Goal: Task Accomplishment & Management: Use online tool/utility

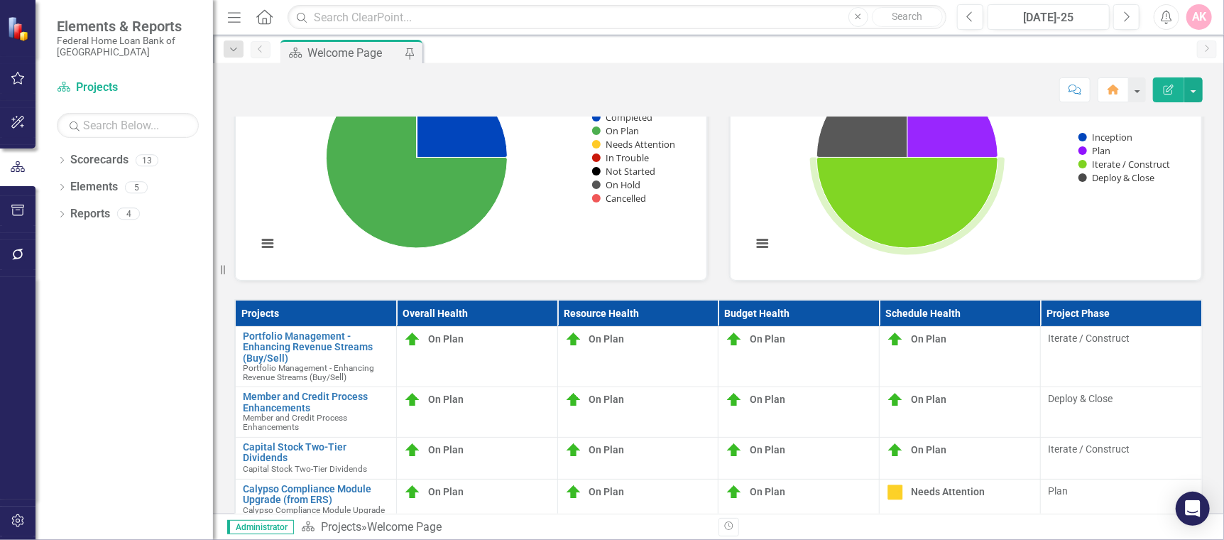
scroll to position [263, 0]
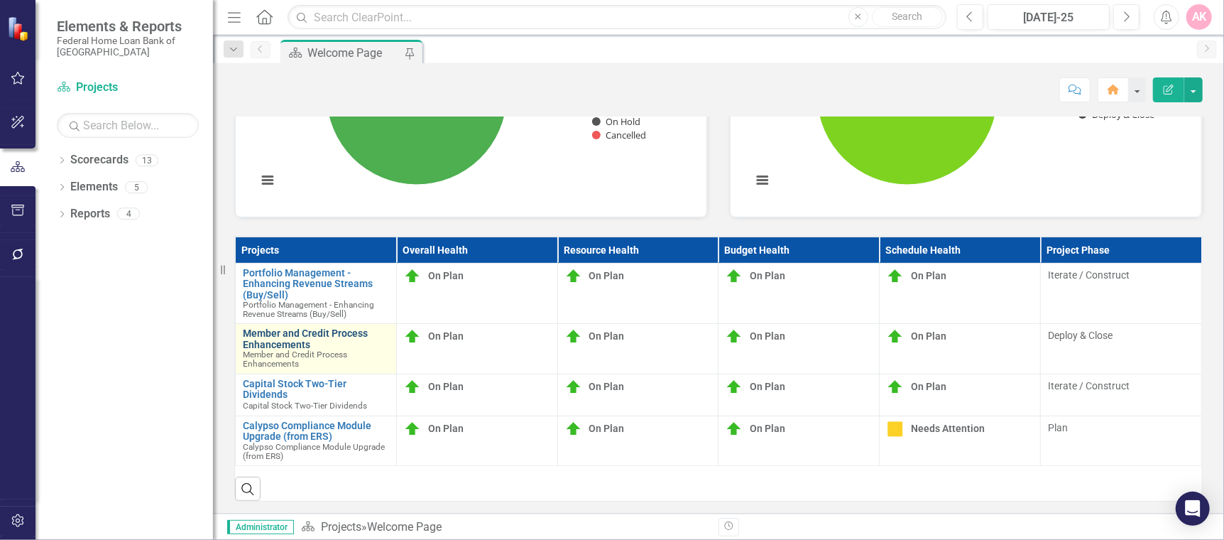
click at [308, 336] on link "Member and Credit Process Enhancements" at bounding box center [316, 339] width 146 height 22
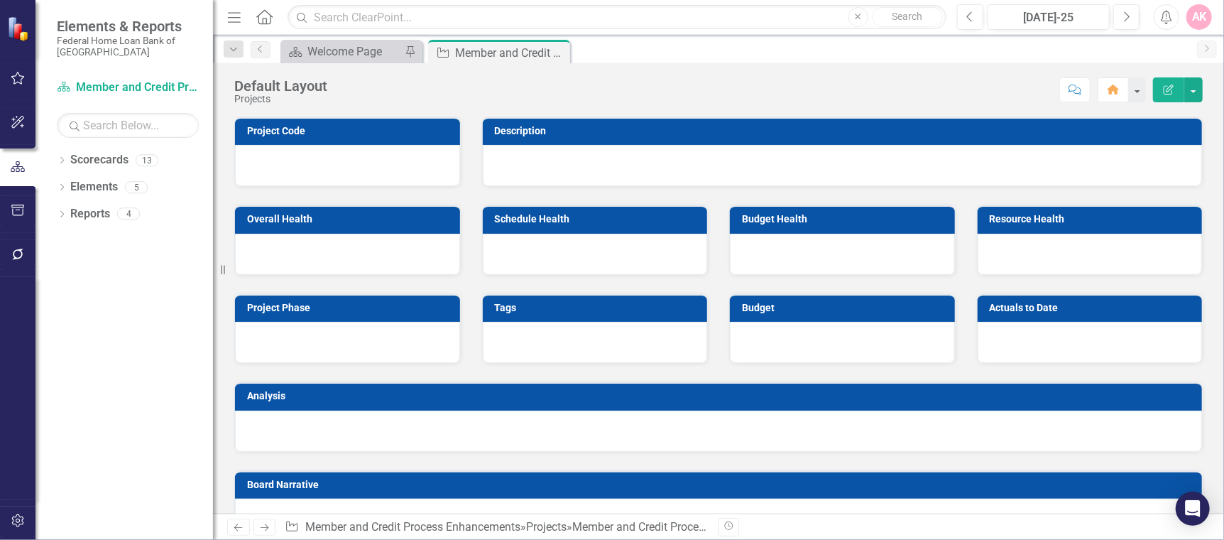
checkbox input "true"
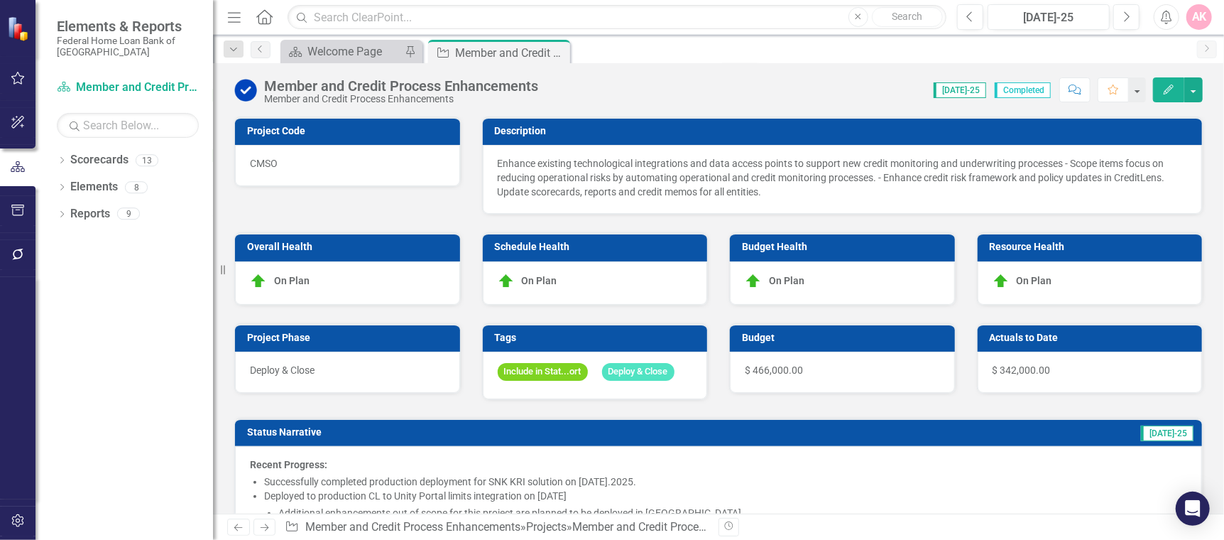
checkbox input "true"
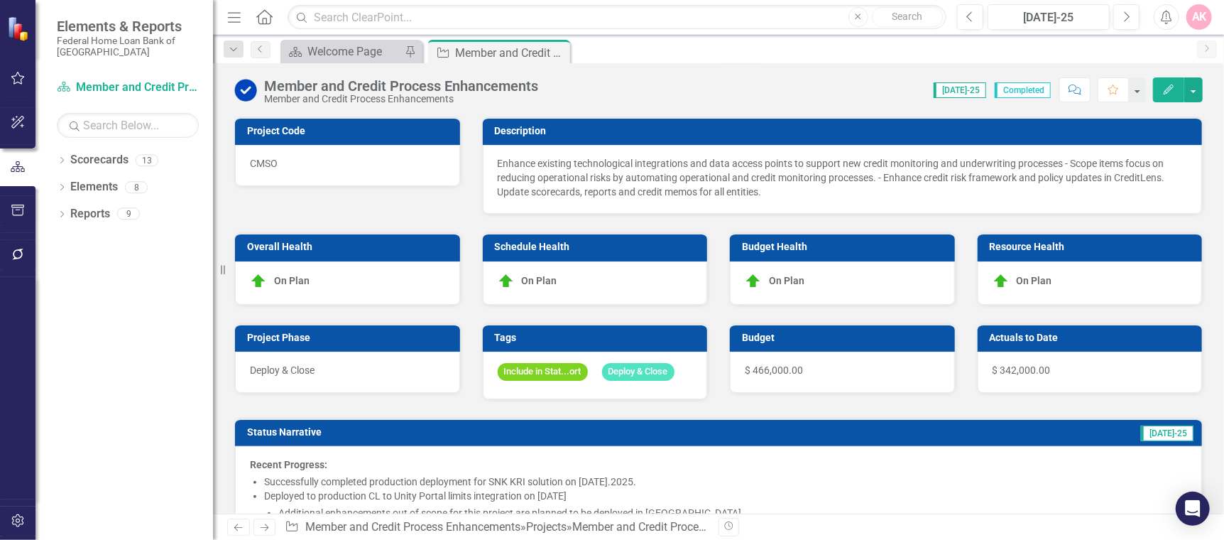
checkbox input "true"
click at [283, 281] on span "On Plan" at bounding box center [291, 279] width 35 height 11
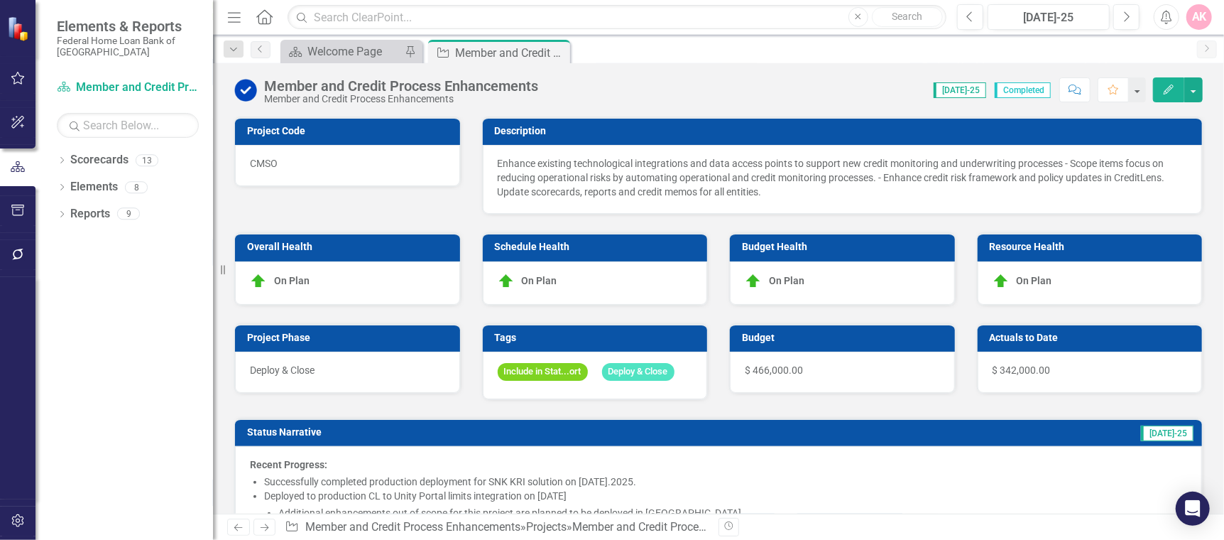
click at [283, 281] on span "On Plan" at bounding box center [291, 279] width 35 height 11
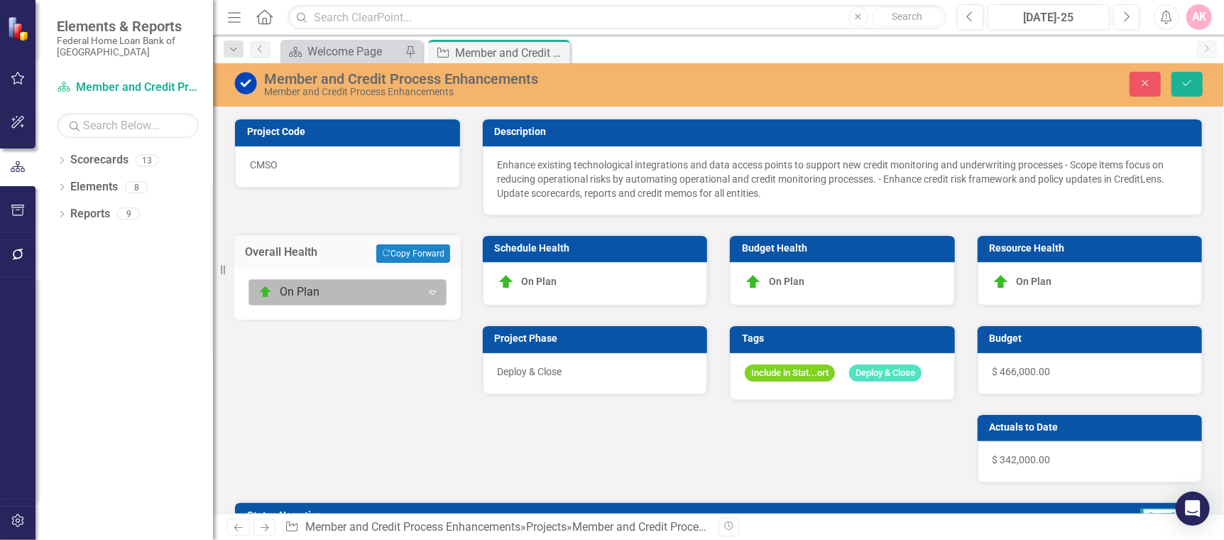
click at [297, 290] on div at bounding box center [335, 292] width 154 height 19
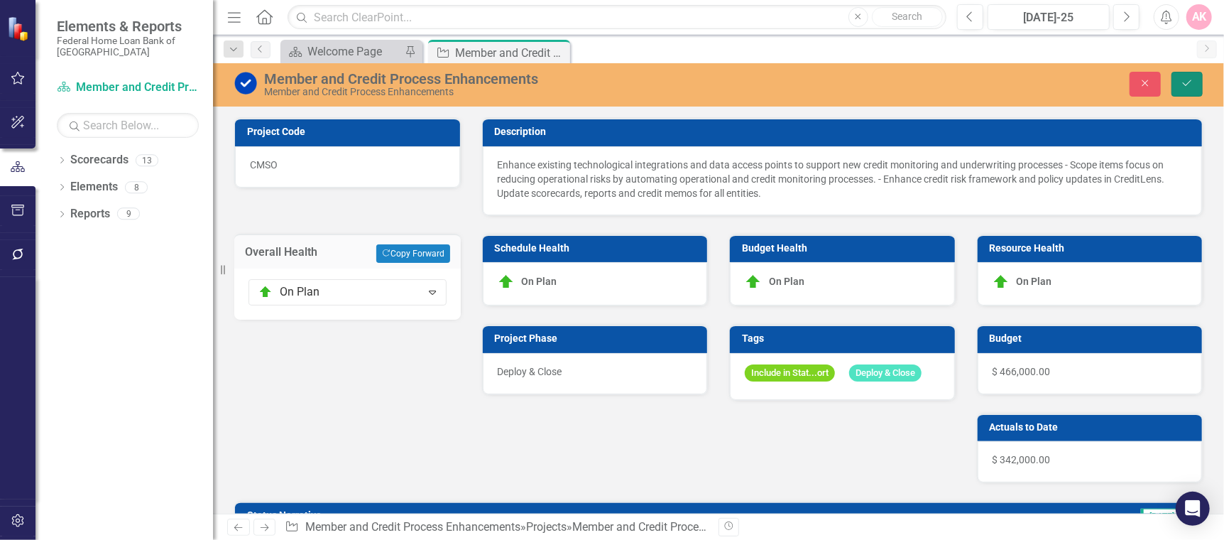
click at [1189, 74] on button "Save" at bounding box center [1186, 84] width 31 height 25
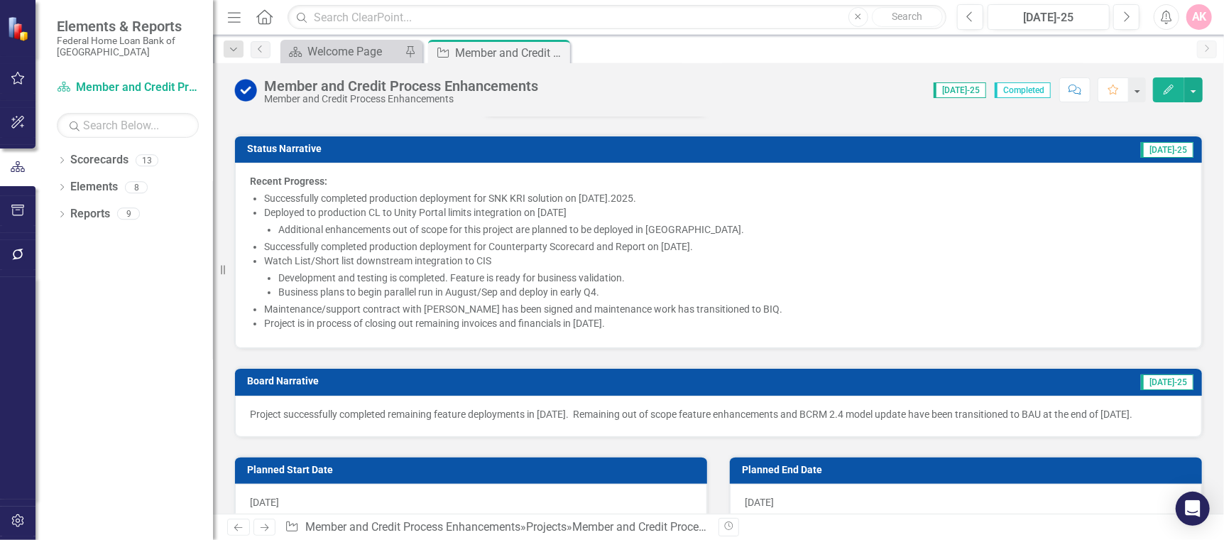
scroll to position [189, 0]
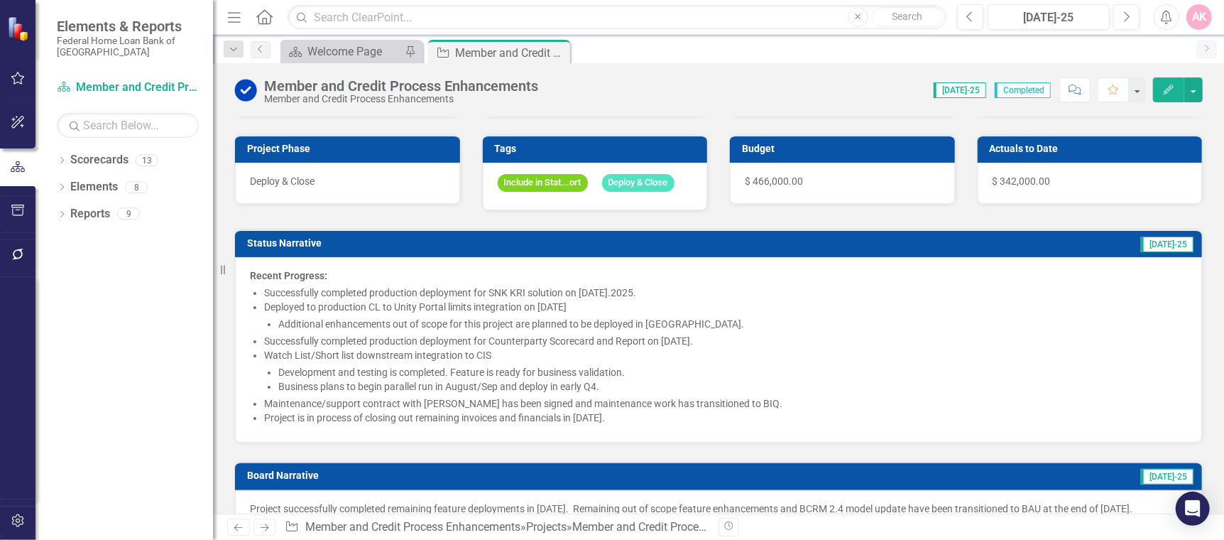
click at [502, 300] on li "Successfully completed production deployment for SNK KRI solution on [DATE].202…" at bounding box center [725, 292] width 923 height 14
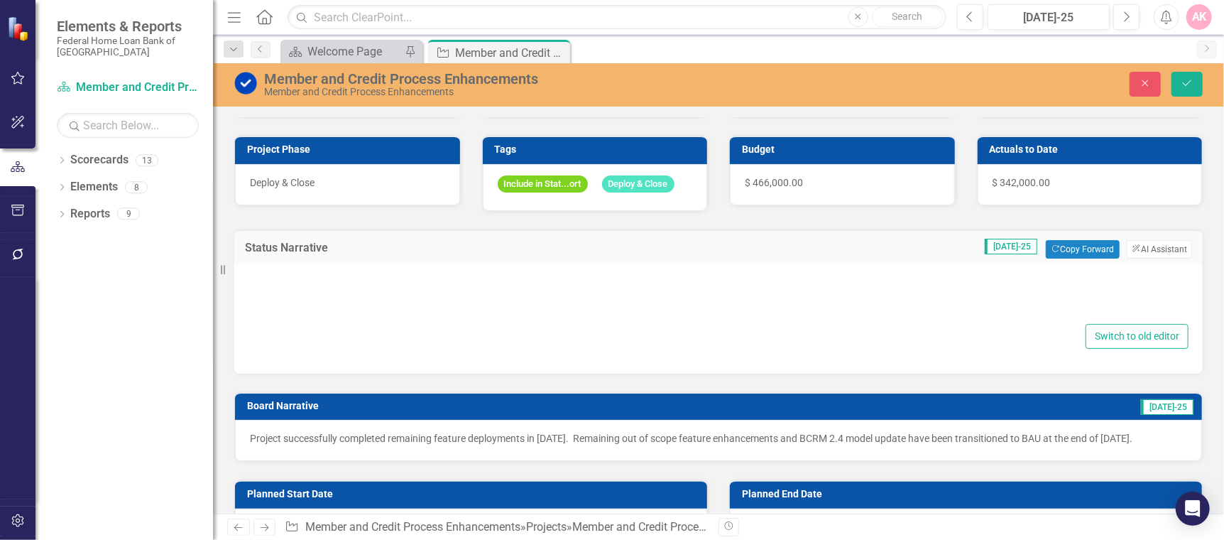
type textarea "<p><strong>Recent Progress:</strong></p> <ul type="disc"> <li>Successfully comp…"
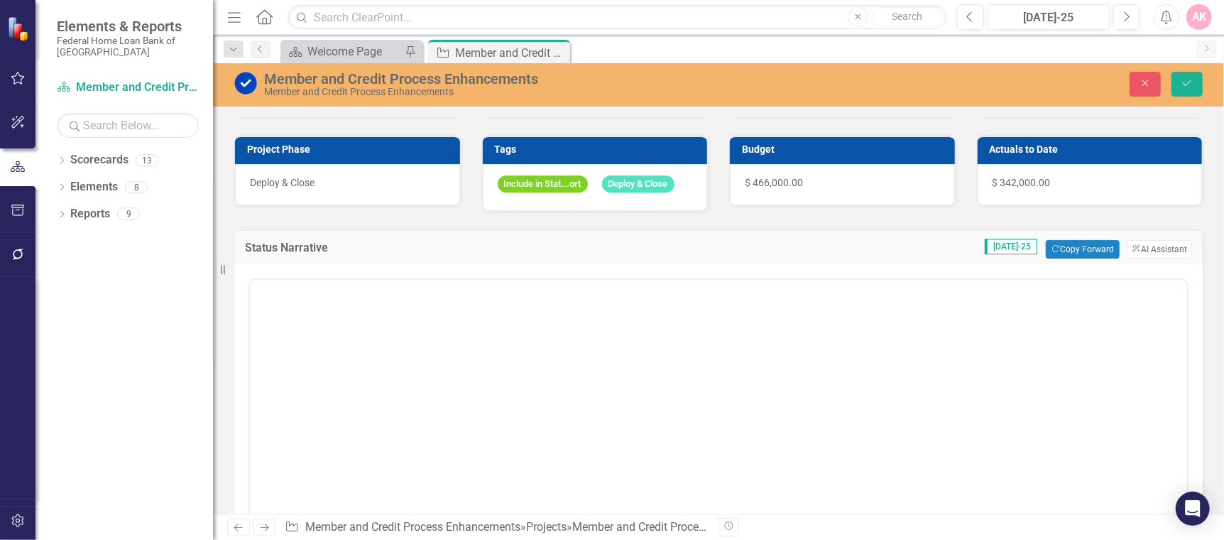
scroll to position [0, 0]
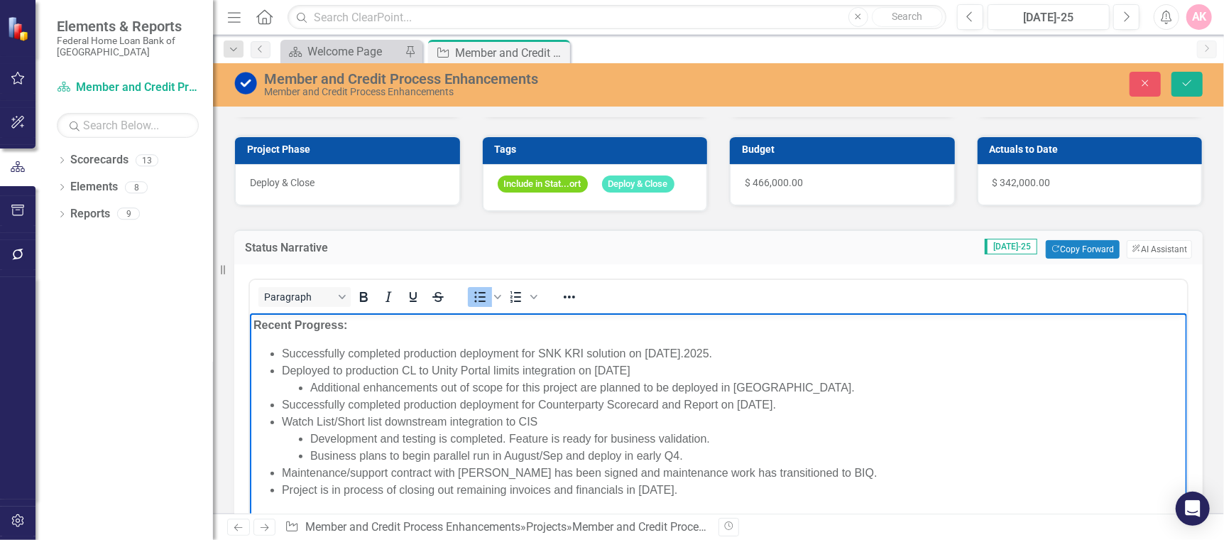
click at [563, 351] on li "Successfully completed production deployment for SNK KRI solution on [DATE].202…" at bounding box center [732, 353] width 902 height 17
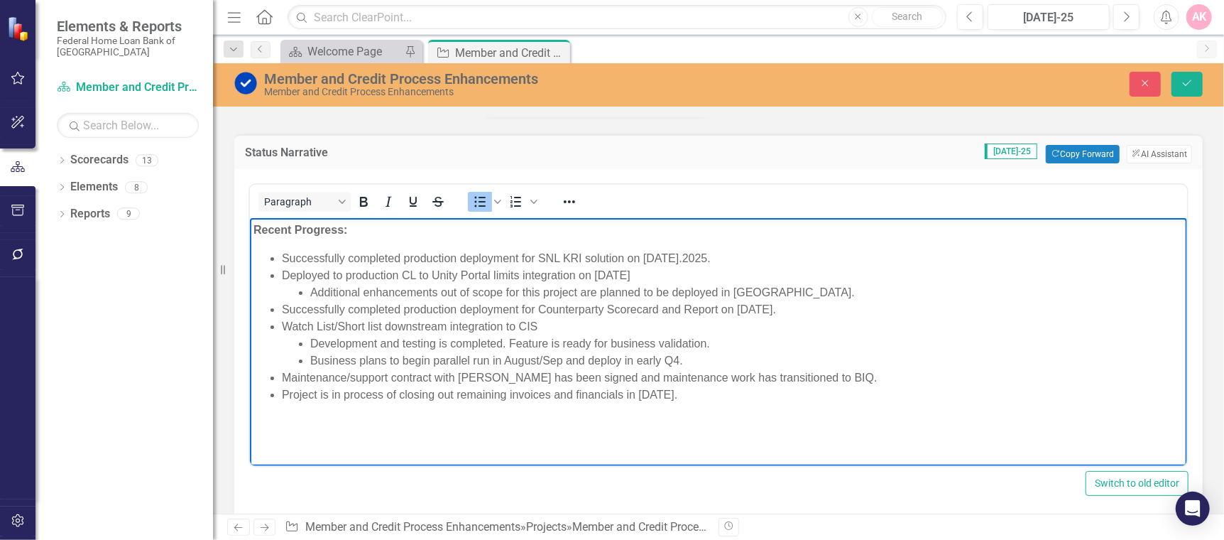
click at [722, 291] on li "Additional enhancements out of scope for this project are planned to be deploye…" at bounding box center [746, 292] width 873 height 17
click at [491, 359] on li "Business plans to begin parallel run in August/Sep and deploy in early Q4." at bounding box center [746, 360] width 873 height 17
click at [721, 376] on li "Maintenance/support contract with [PERSON_NAME] has been signed and maintenance…" at bounding box center [732, 377] width 902 height 17
click at [794, 289] on li "Additional enhancements out of scope for this project are planned to be deploye…" at bounding box center [746, 292] width 873 height 17
click at [785, 292] on li "Additional enhancements out of scope for this project are planned to be deploye…" at bounding box center [746, 292] width 873 height 17
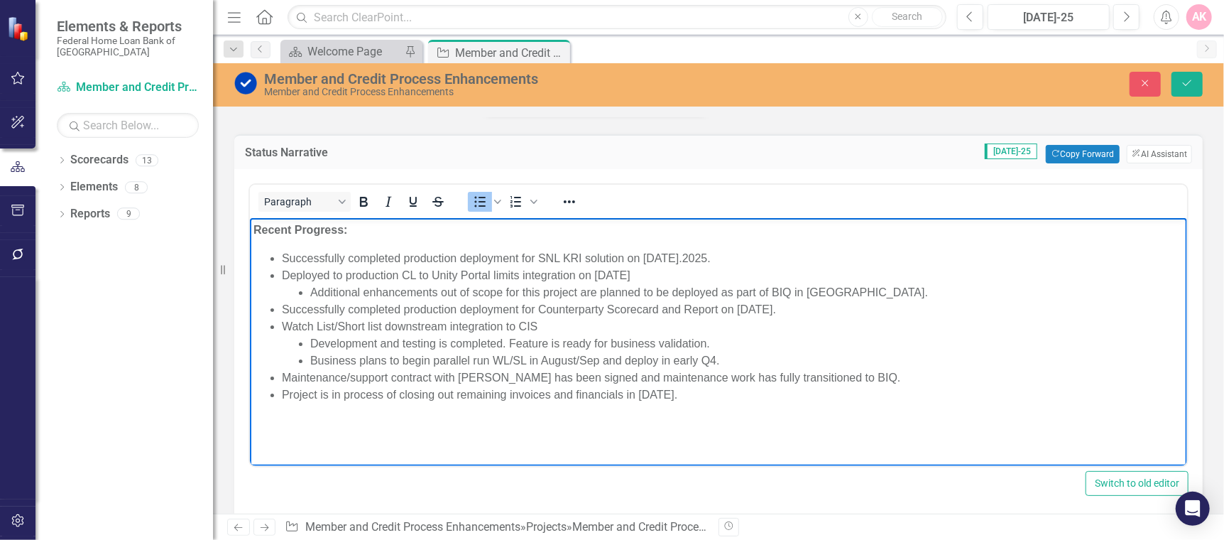
drag, startPoint x: 574, startPoint y: 391, endPoint x: 603, endPoint y: 403, distance: 30.9
click at [574, 392] on li "Project is in process of closing out remaining invoices and financials in [DATE…" at bounding box center [732, 394] width 902 height 17
click at [765, 396] on li "Project is in process of closing out remaining invoices and project financials …" at bounding box center [732, 394] width 902 height 17
click at [344, 393] on li "Project is in process of closing out remaining invoices and project financials …" at bounding box center [732, 394] width 902 height 17
drag, startPoint x: 695, startPoint y: 393, endPoint x: 681, endPoint y: 392, distance: 14.2
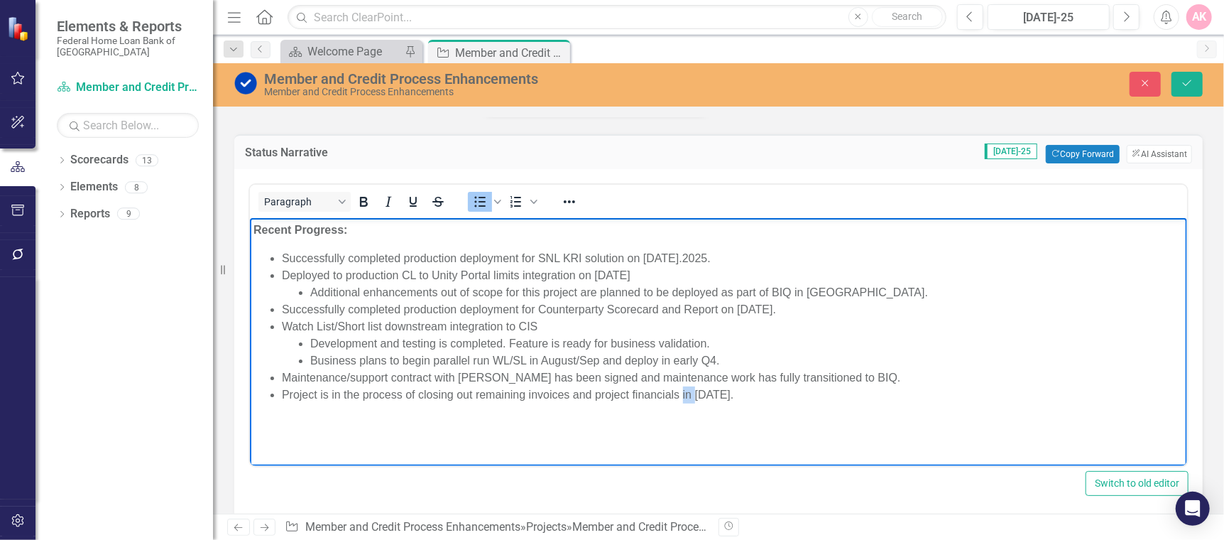
click at [681, 392] on li "Project is in the process of closing out remaining invoices and project financi…" at bounding box center [732, 394] width 902 height 17
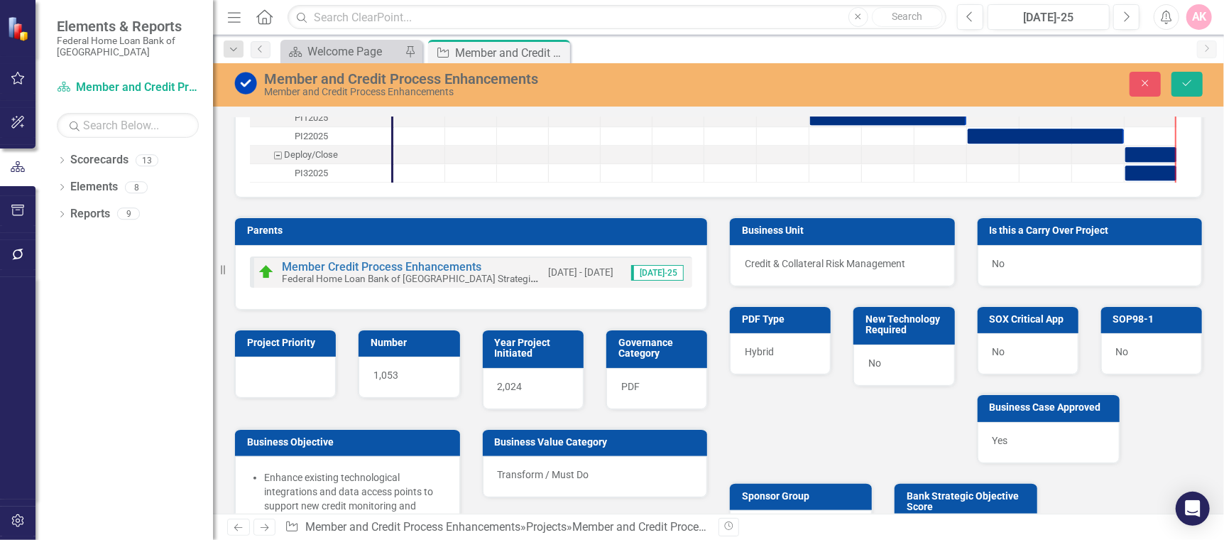
scroll to position [2366, 0]
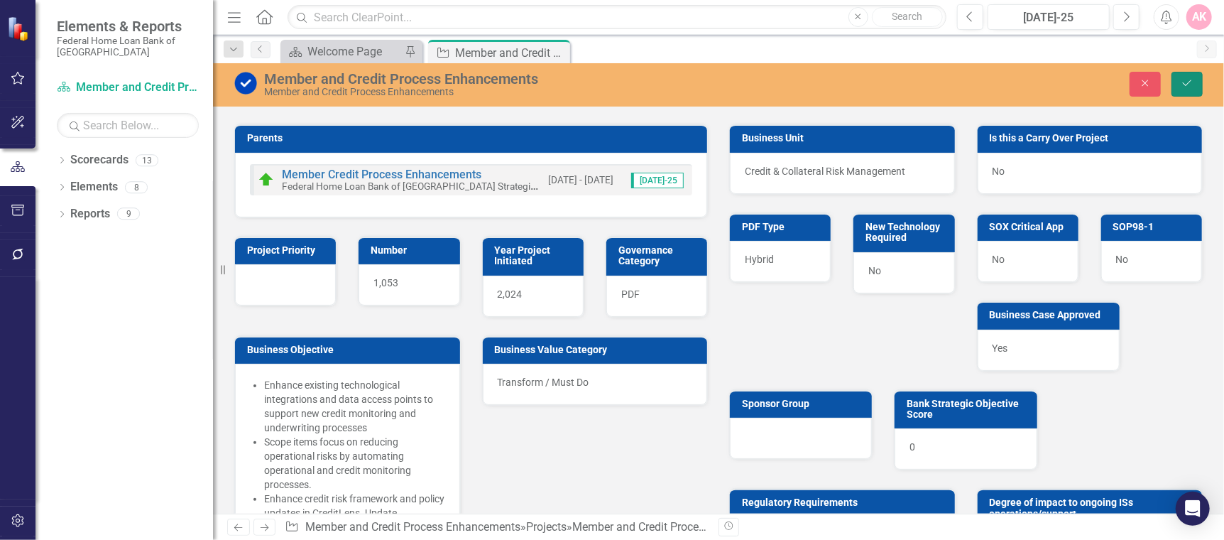
click at [1188, 82] on icon "Save" at bounding box center [1187, 83] width 13 height 10
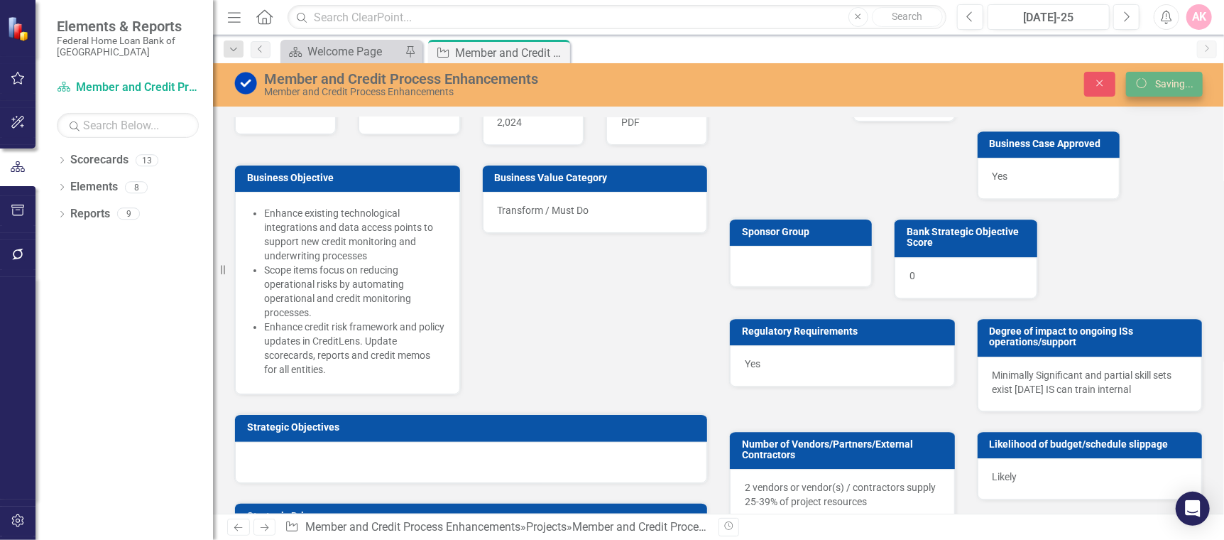
scroll to position [2194, 0]
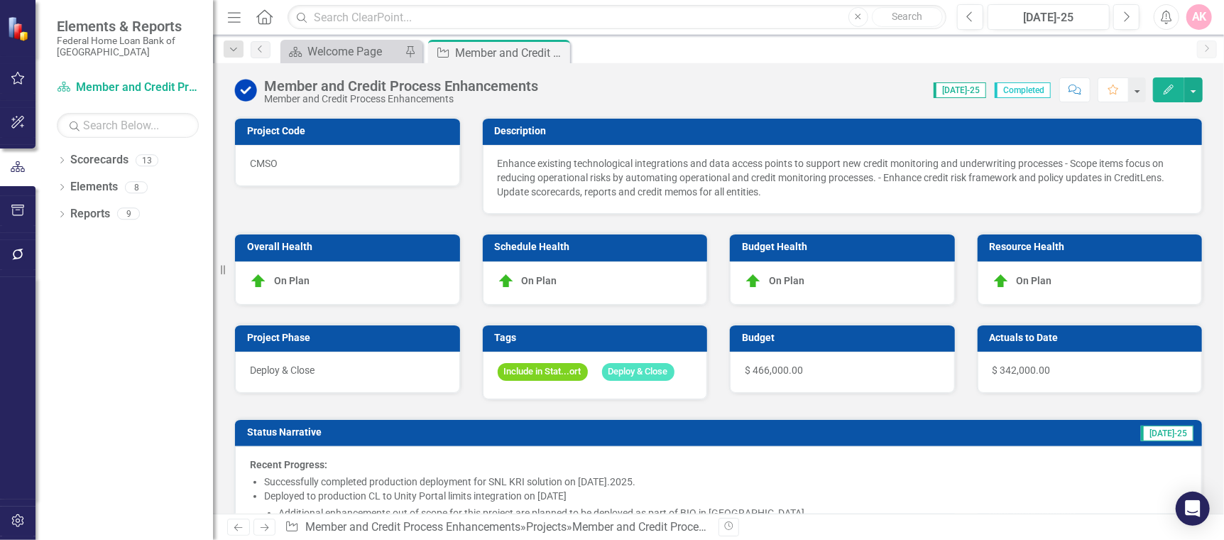
checkbox input "false"
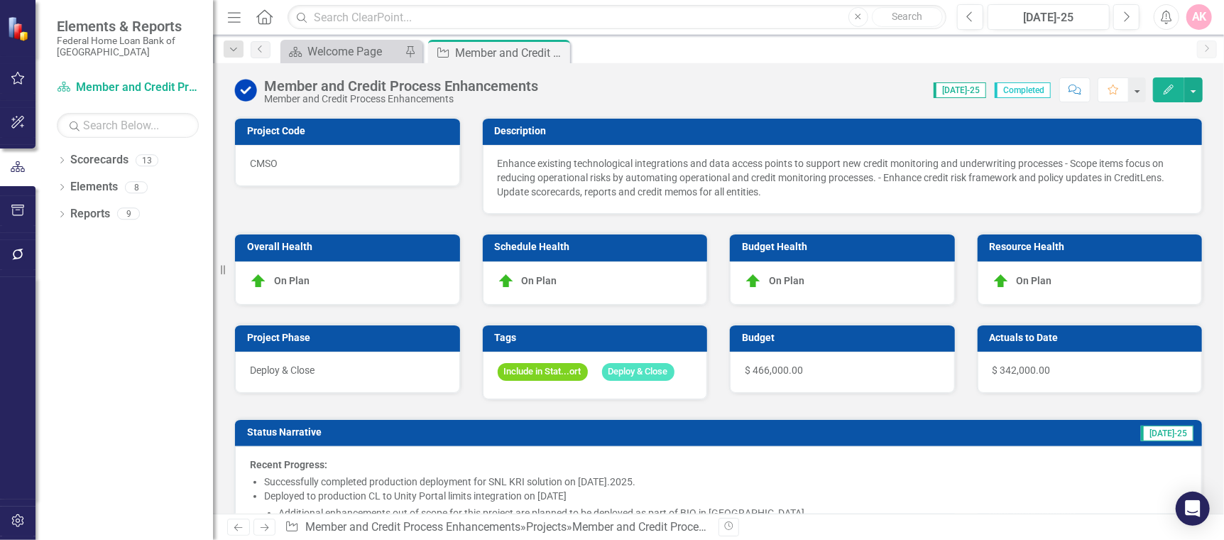
checkbox input "false"
checkbox input "true"
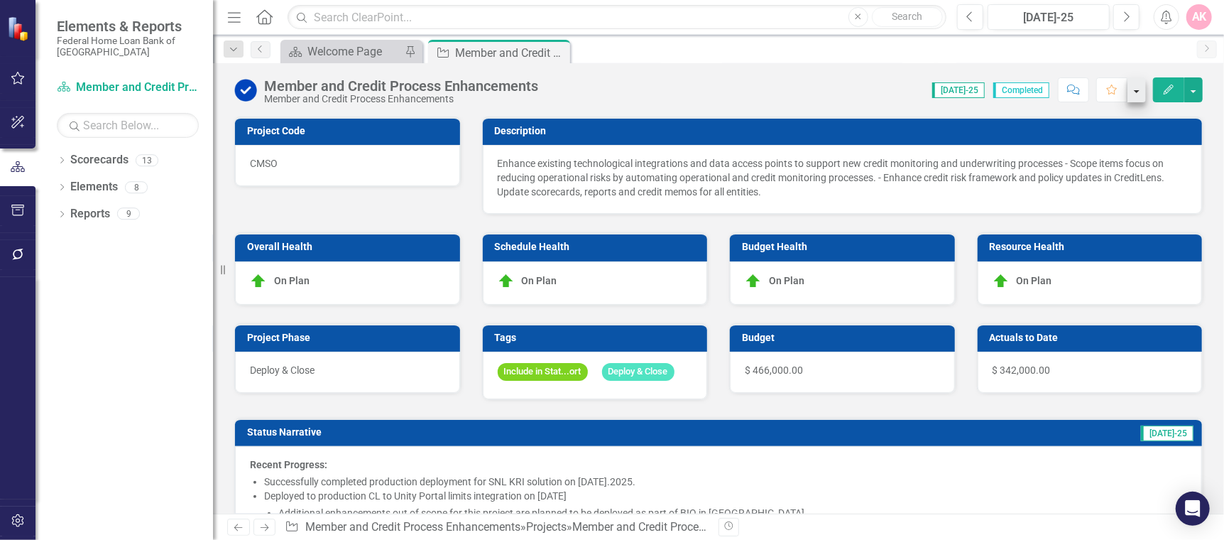
checkbox input "true"
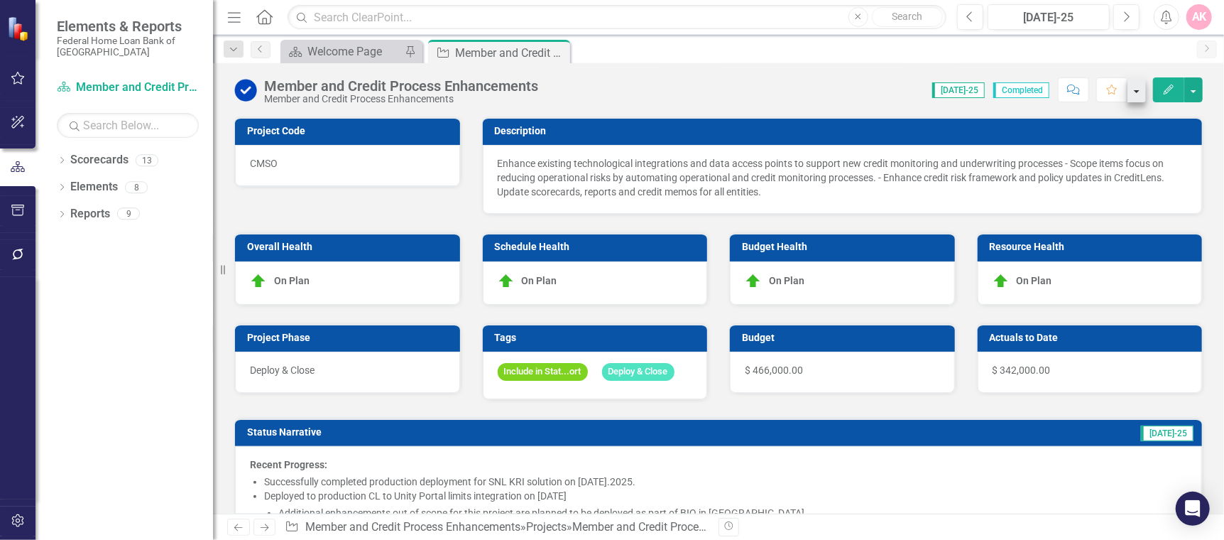
checkbox input "true"
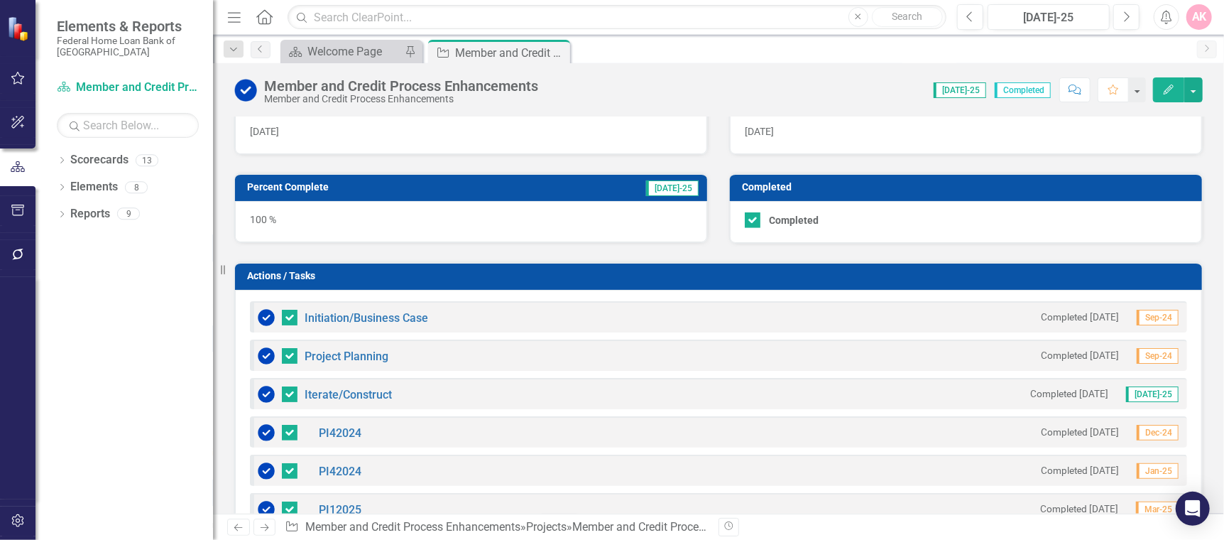
scroll to position [852, 0]
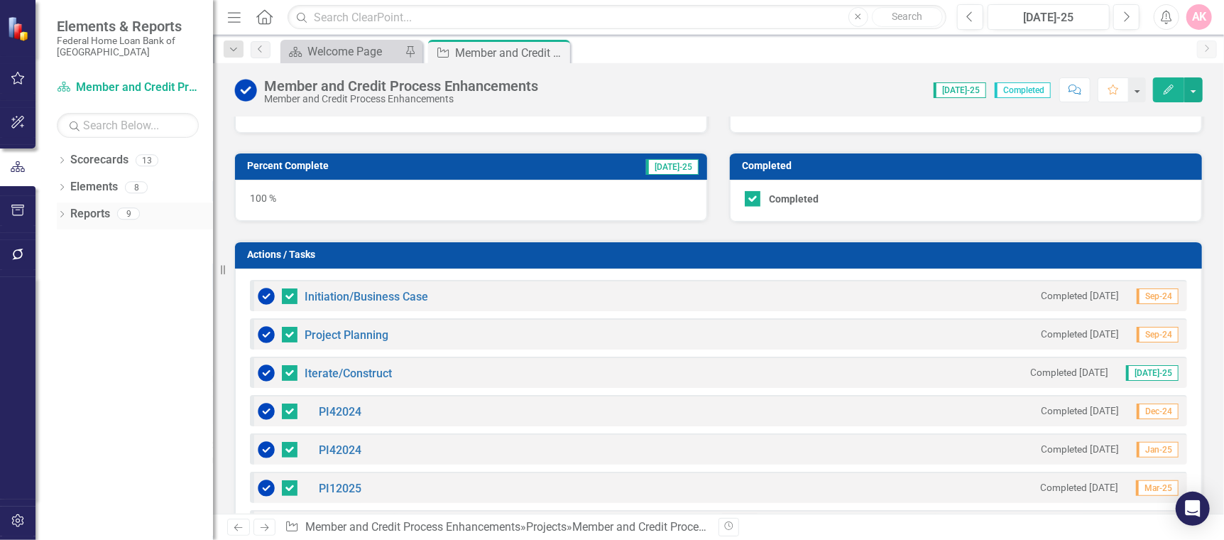
click at [75, 212] on link "Reports" at bounding box center [90, 214] width 40 height 16
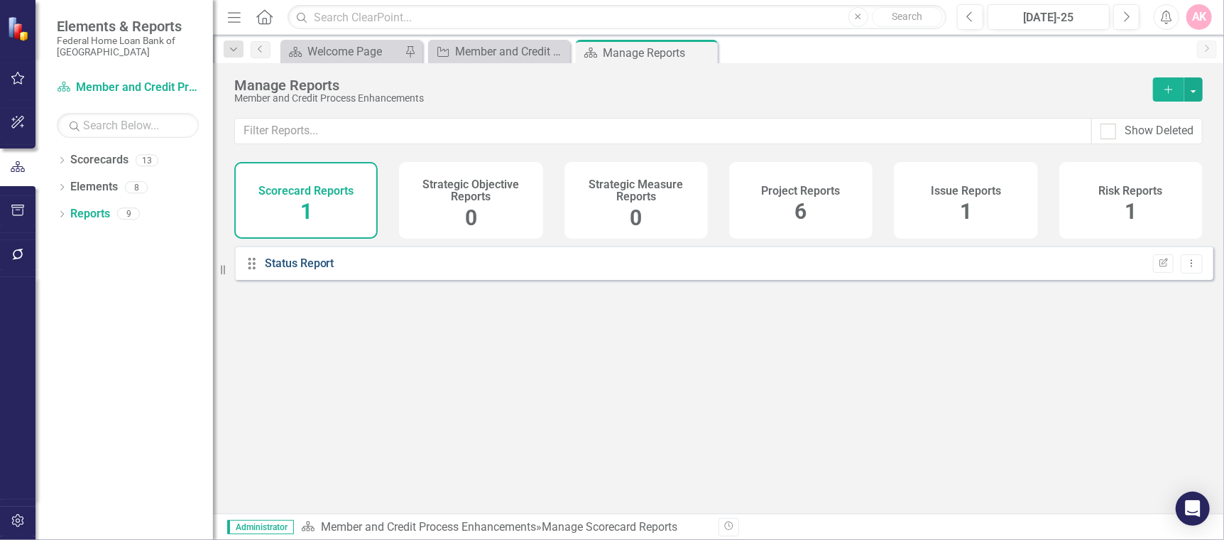
click at [312, 270] on link "Status Report" at bounding box center [300, 262] width 70 height 13
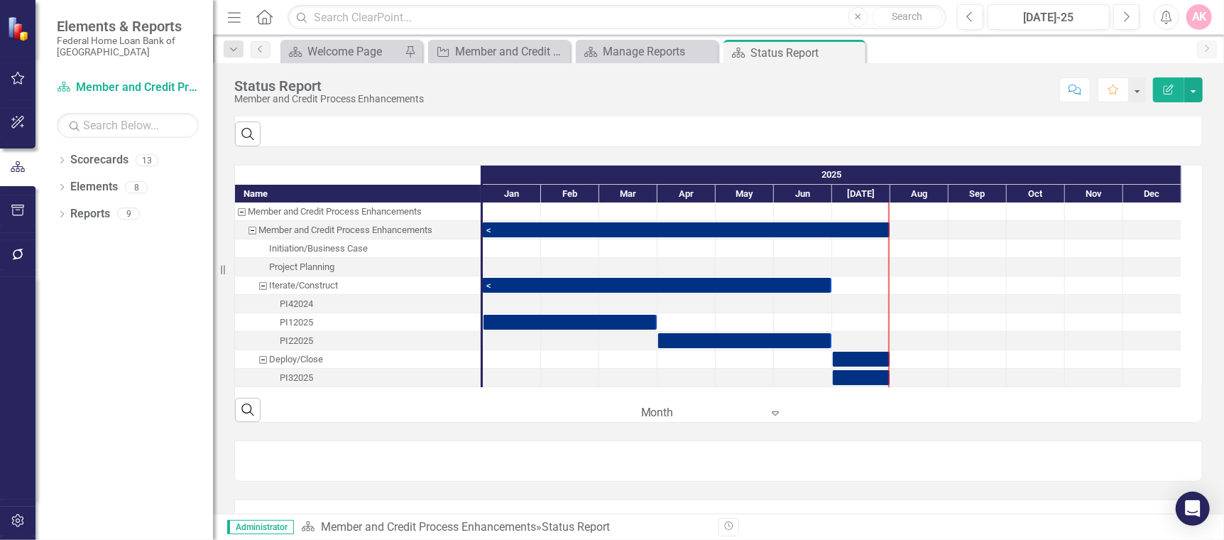
scroll to position [1, 0]
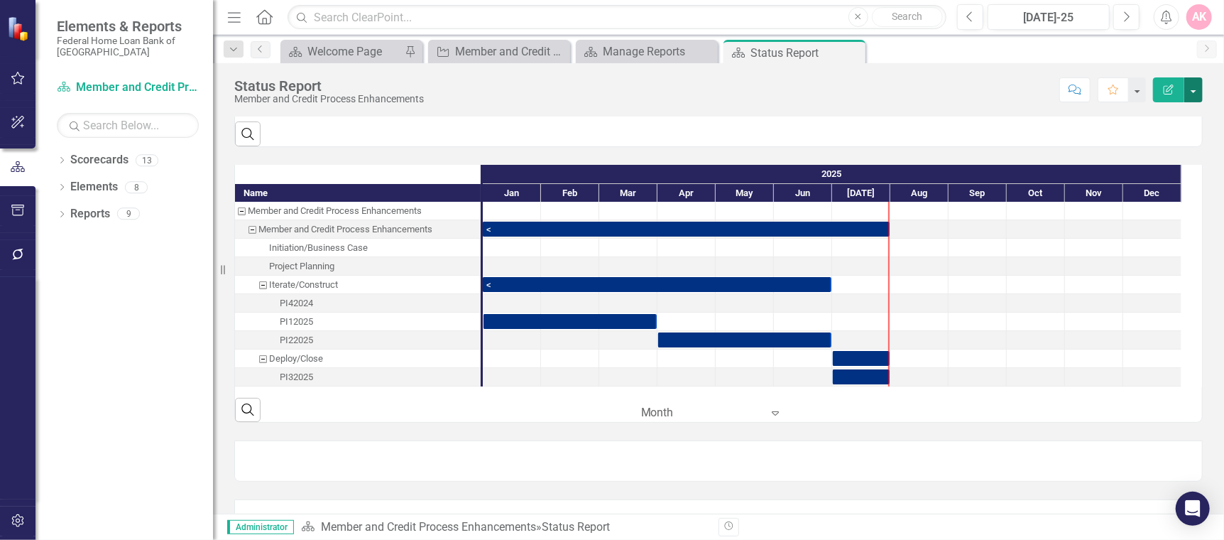
click at [1190, 80] on button "button" at bounding box center [1193, 89] width 18 height 25
click at [1159, 194] on link "PDF Export to PDF" at bounding box center [1144, 199] width 115 height 26
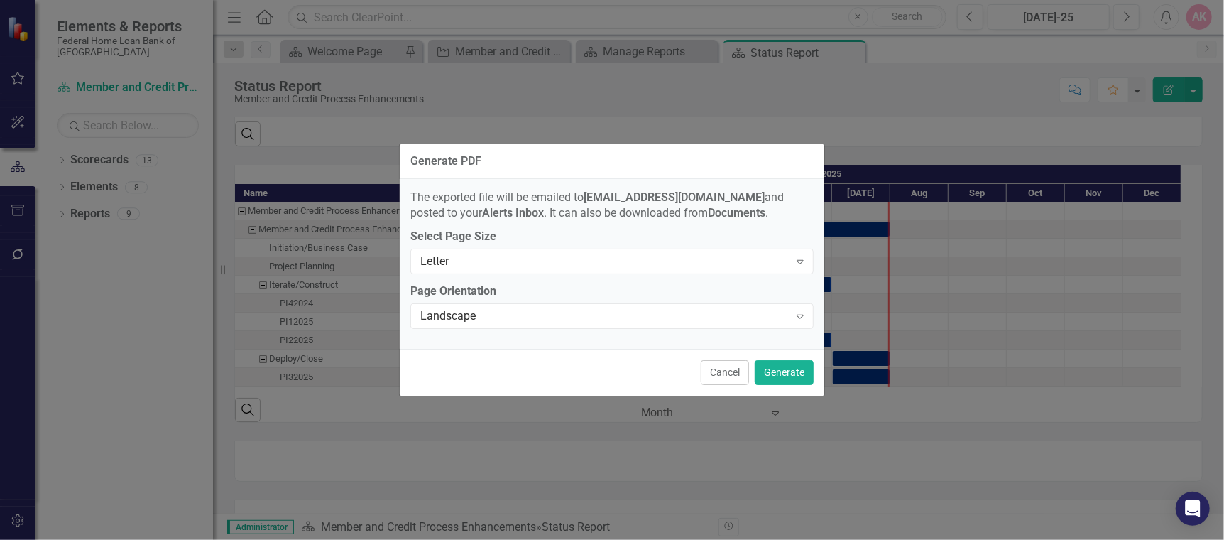
scroll to position [0, 0]
click at [728, 368] on button "Cancel" at bounding box center [725, 372] width 48 height 25
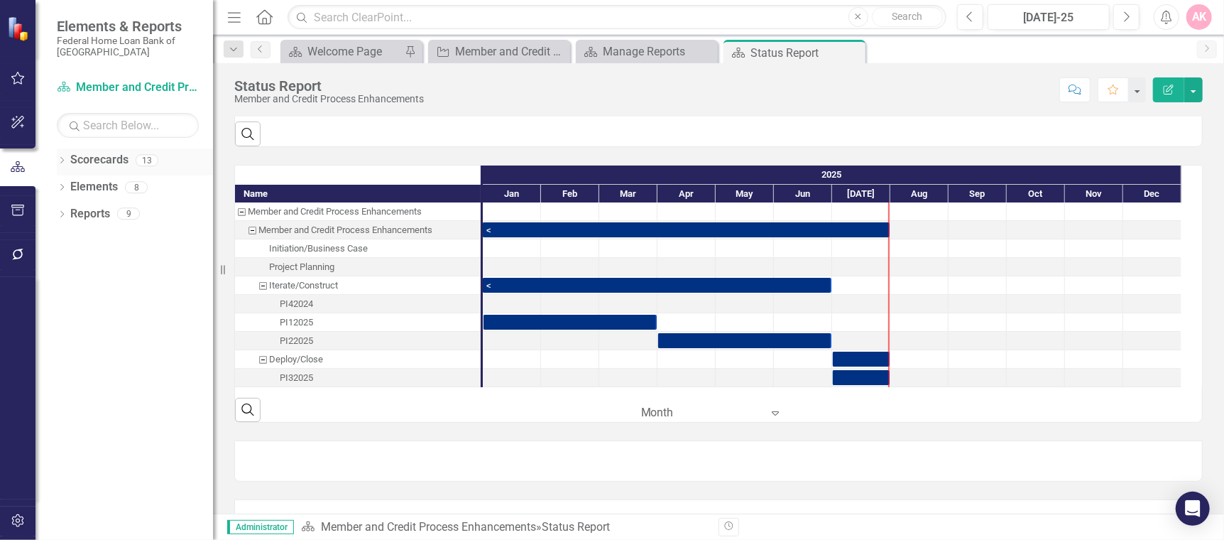
click at [67, 161] on div "Dropdown Scorecards 13" at bounding box center [135, 161] width 156 height 27
click at [62, 160] on icon "Dropdown" at bounding box center [62, 162] width 10 height 8
click at [72, 240] on icon "Dropdown" at bounding box center [69, 240] width 11 height 9
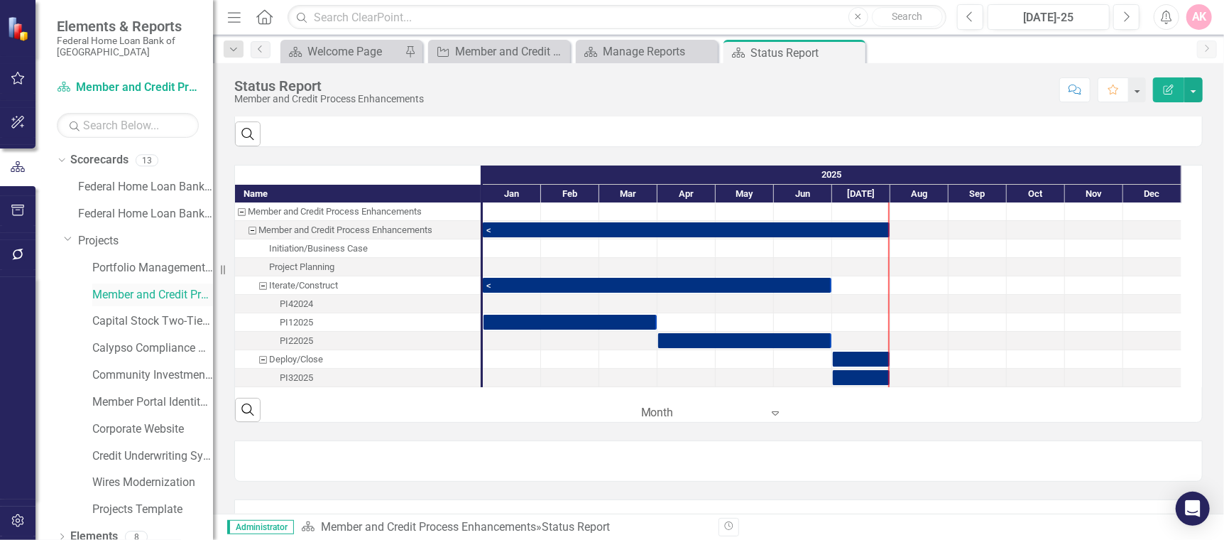
click at [115, 294] on link "Member and Credit Process Enhancements" at bounding box center [152, 295] width 121 height 16
click at [104, 295] on link "Member and Credit Process Enhancements" at bounding box center [152, 295] width 121 height 16
click at [111, 292] on link "Member and Credit Process Enhancements" at bounding box center [152, 295] width 121 height 16
click at [128, 294] on link "Member and Credit Process Enhancements" at bounding box center [152, 295] width 121 height 16
click at [70, 236] on icon "Dropdown" at bounding box center [68, 238] width 9 height 11
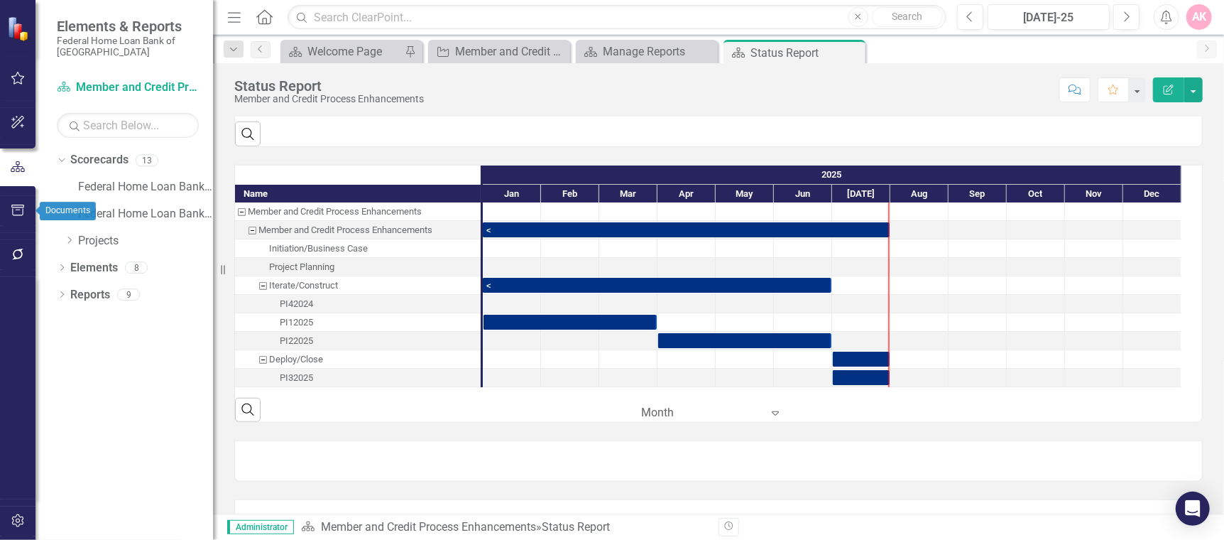
click at [16, 211] on icon "button" at bounding box center [18, 209] width 15 height 11
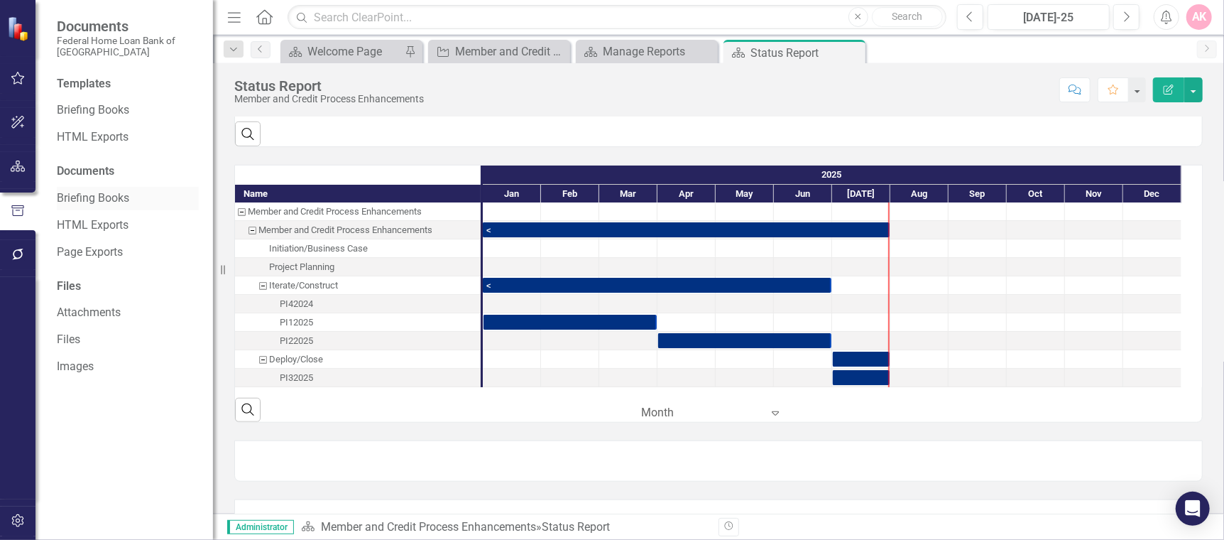
click at [92, 190] on link "Briefing Books" at bounding box center [128, 198] width 142 height 16
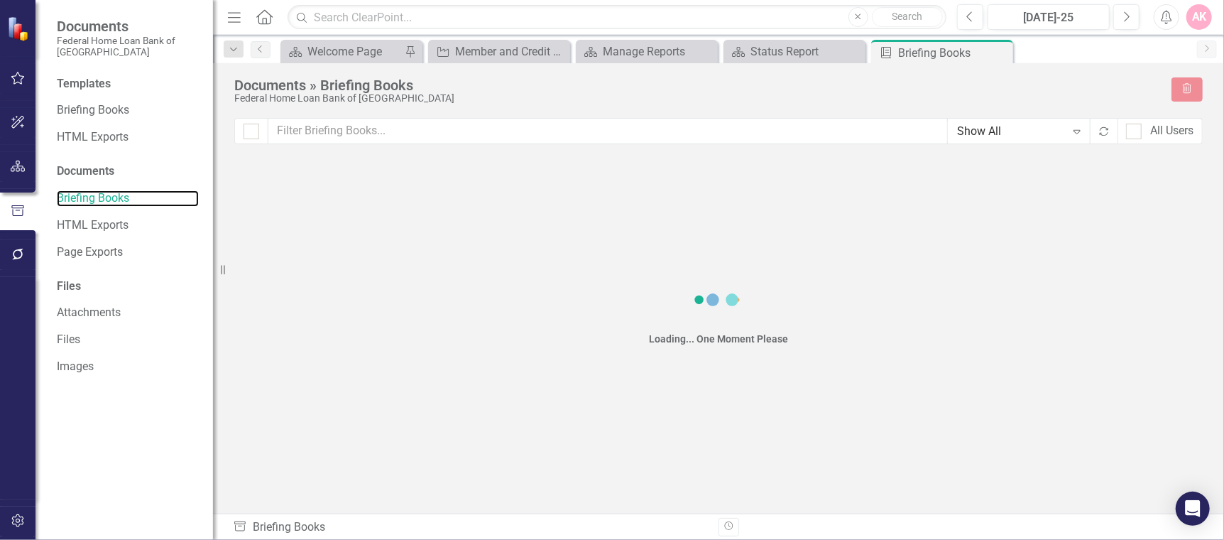
checkbox input "false"
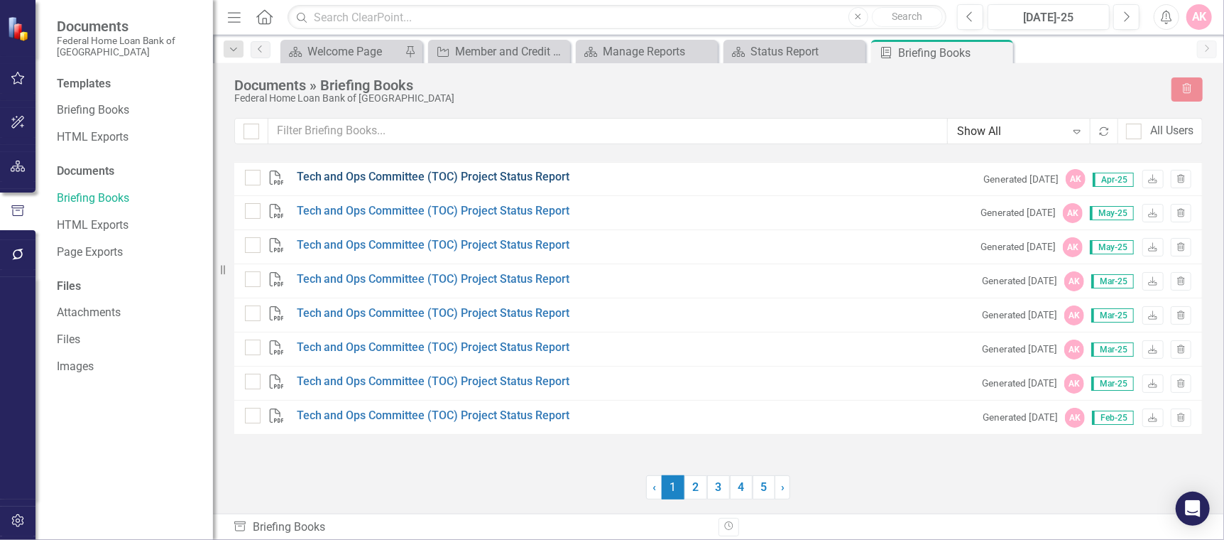
click at [356, 175] on link "Tech and Ops Committee (TOC) Project Status Report" at bounding box center [433, 177] width 273 height 16
click at [72, 338] on link "Files" at bounding box center [128, 340] width 142 height 16
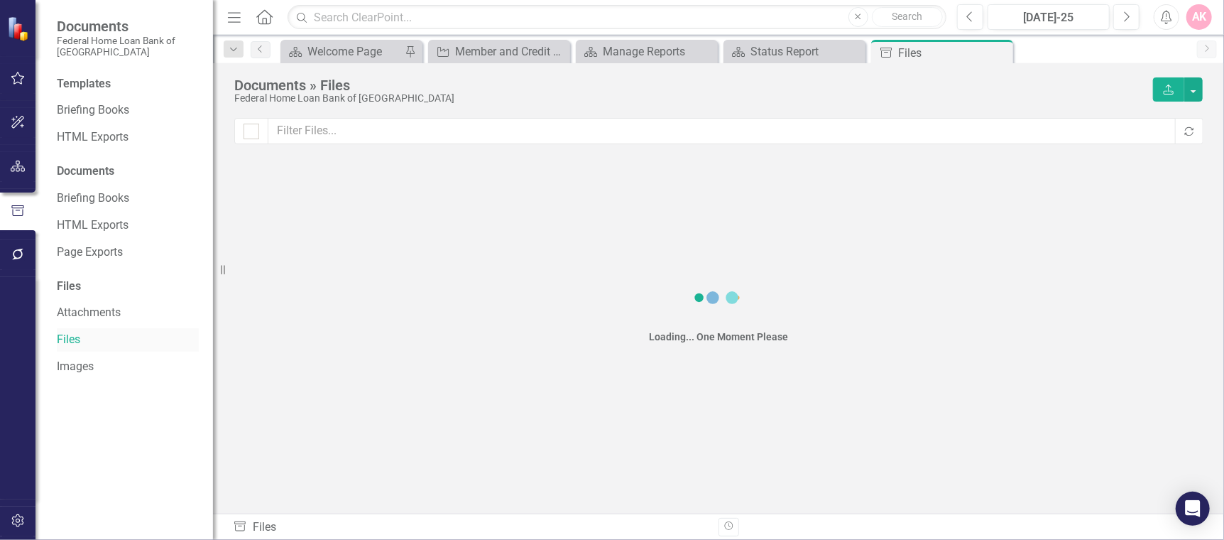
checkbox input "false"
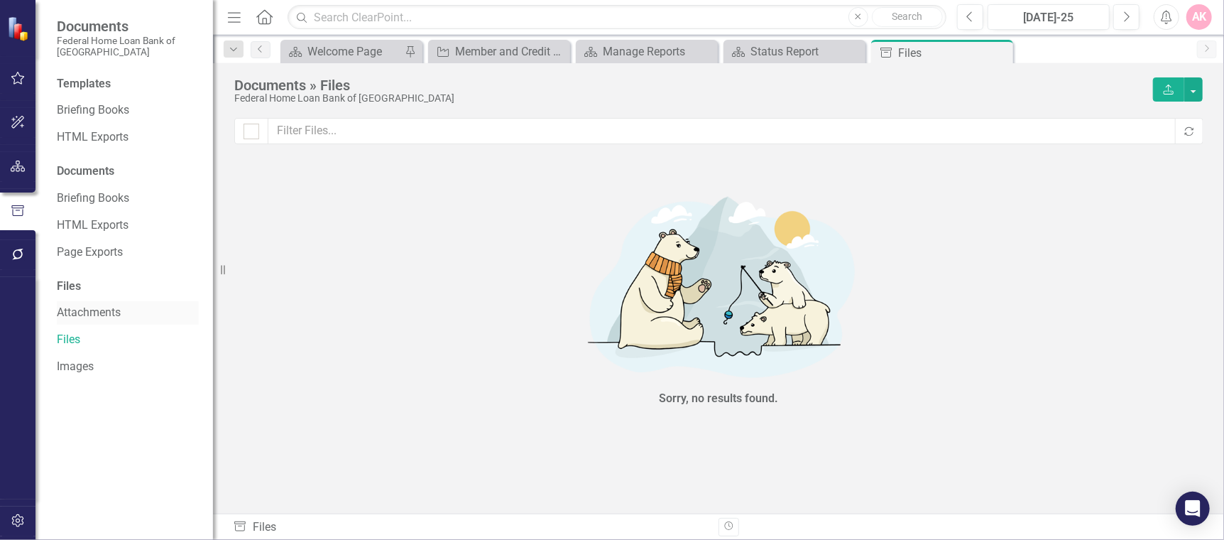
click at [62, 319] on link "Attachments" at bounding box center [128, 313] width 142 height 16
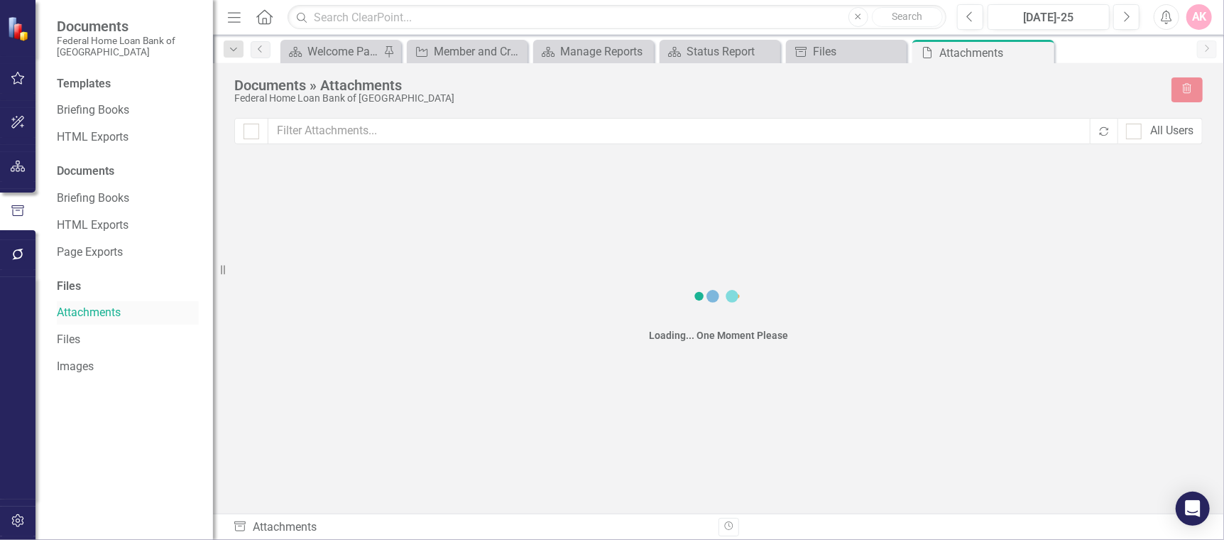
checkbox input "false"
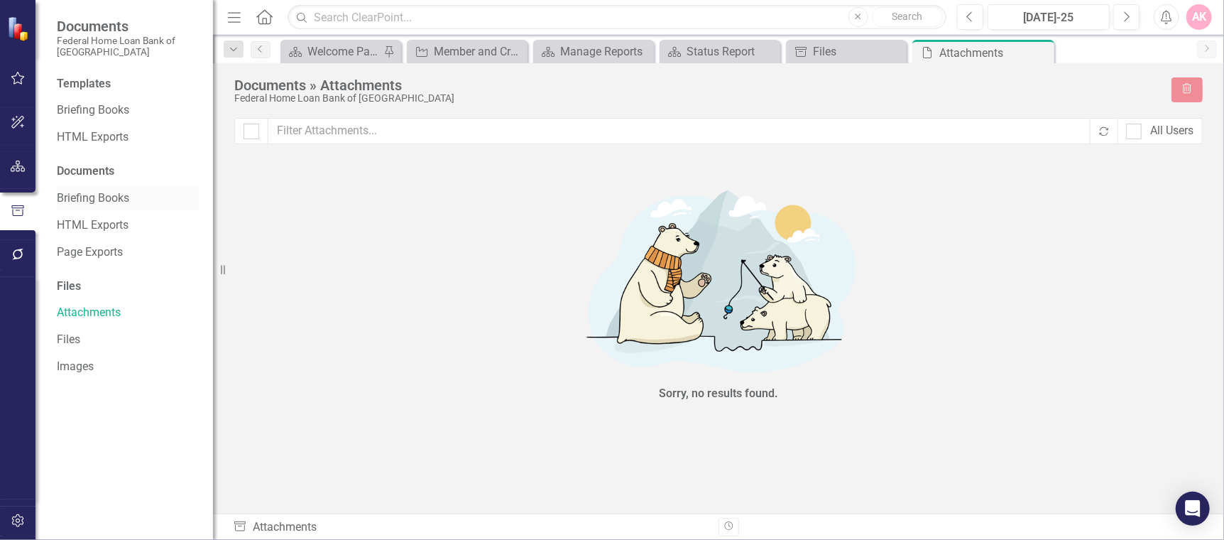
click at [73, 195] on link "Briefing Books" at bounding box center [128, 198] width 142 height 16
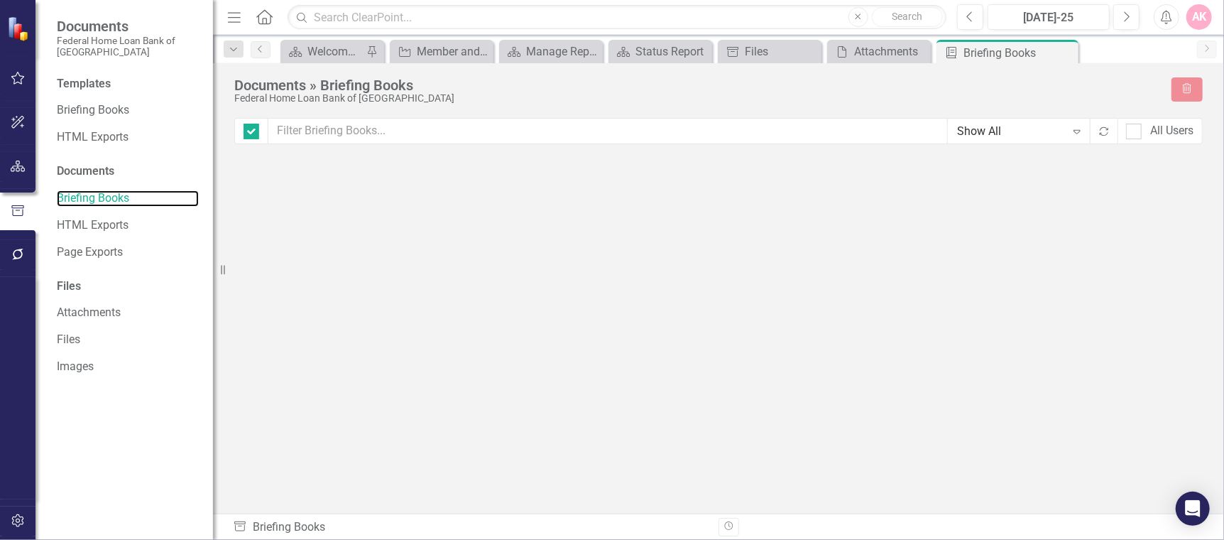
checkbox input "false"
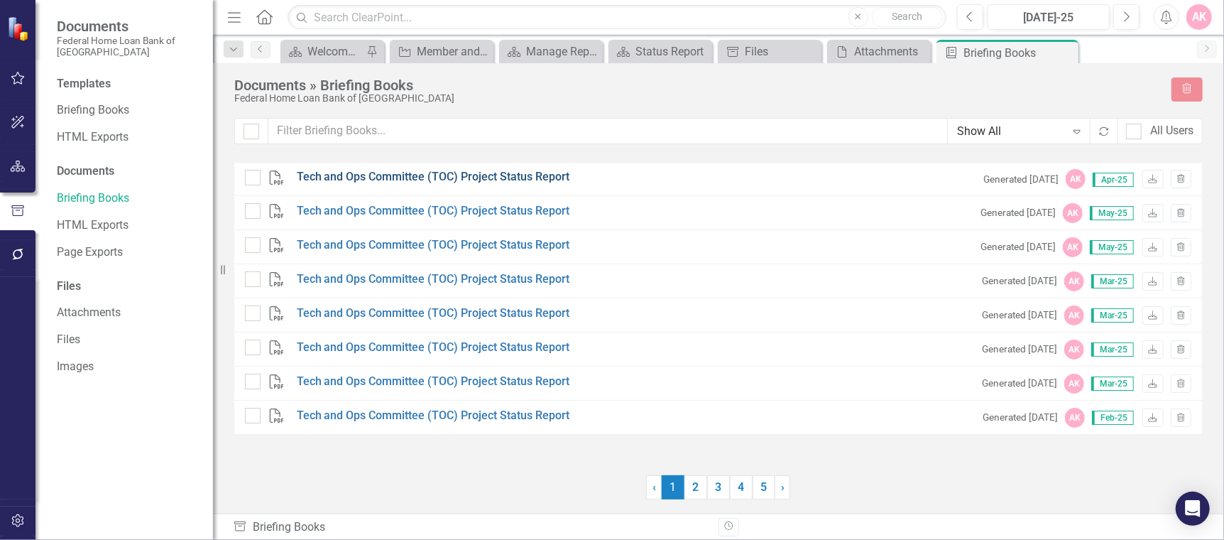
click at [443, 173] on link "Tech and Ops Committee (TOC) Project Status Report" at bounding box center [433, 177] width 273 height 16
click at [79, 108] on link "Briefing Books" at bounding box center [128, 110] width 142 height 16
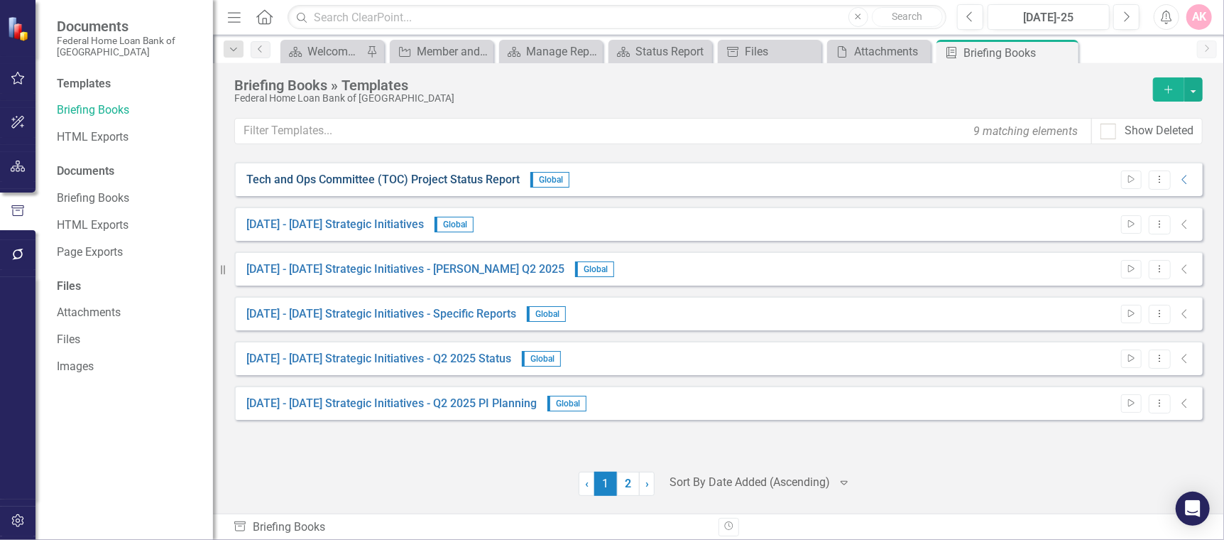
click at [396, 173] on link "Tech and Ops Committee (TOC) Project Status Report" at bounding box center [382, 180] width 273 height 16
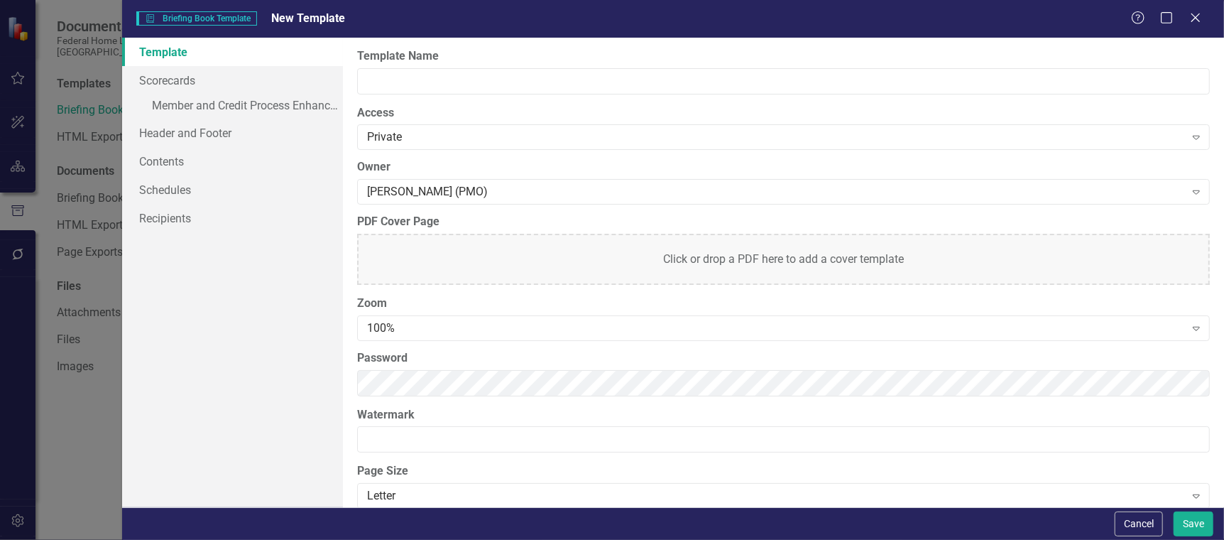
type input "Tech and Ops Committee (TOC) Project Status Report"
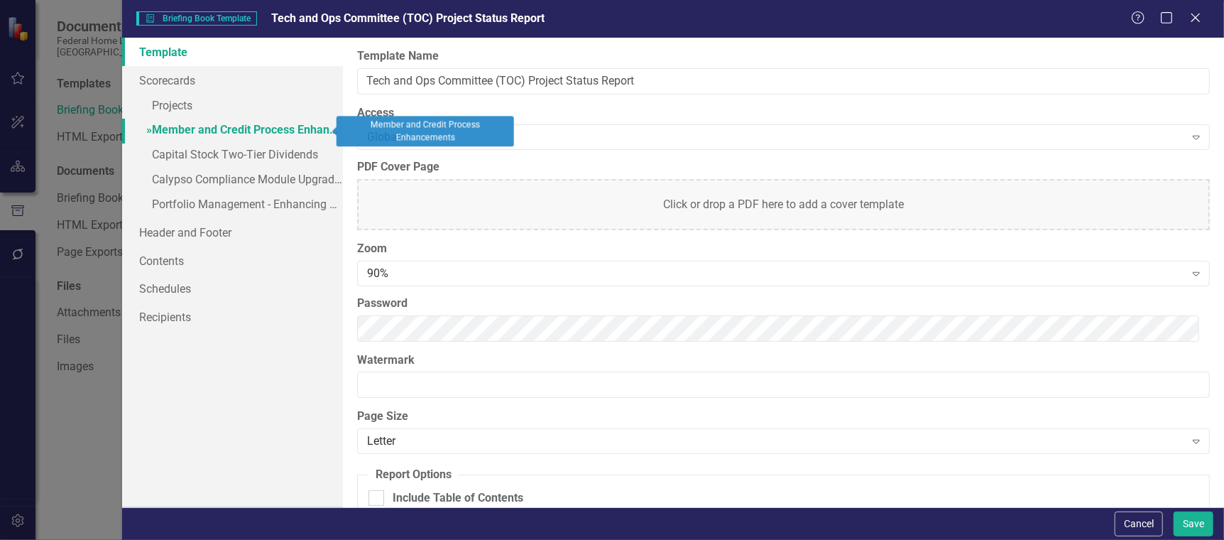
click at [178, 127] on link "» Member and Credit Process Enhancements" at bounding box center [232, 131] width 220 height 25
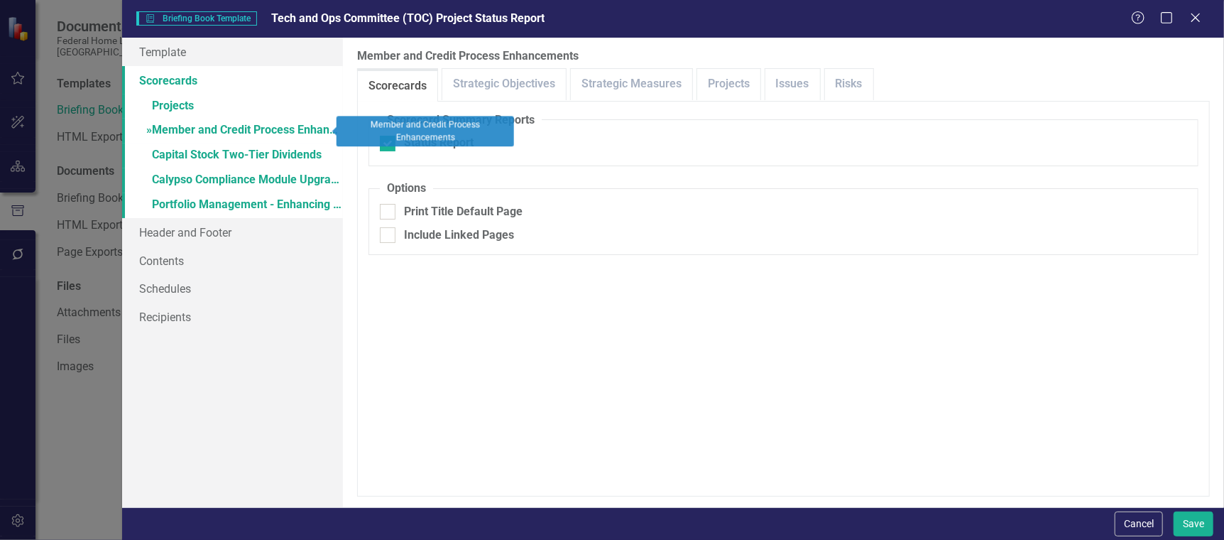
click at [189, 129] on link "» Member and Credit Process Enhancements" at bounding box center [232, 131] width 220 height 25
click at [183, 126] on link "» Member and Credit Process Enhancements" at bounding box center [232, 131] width 220 height 25
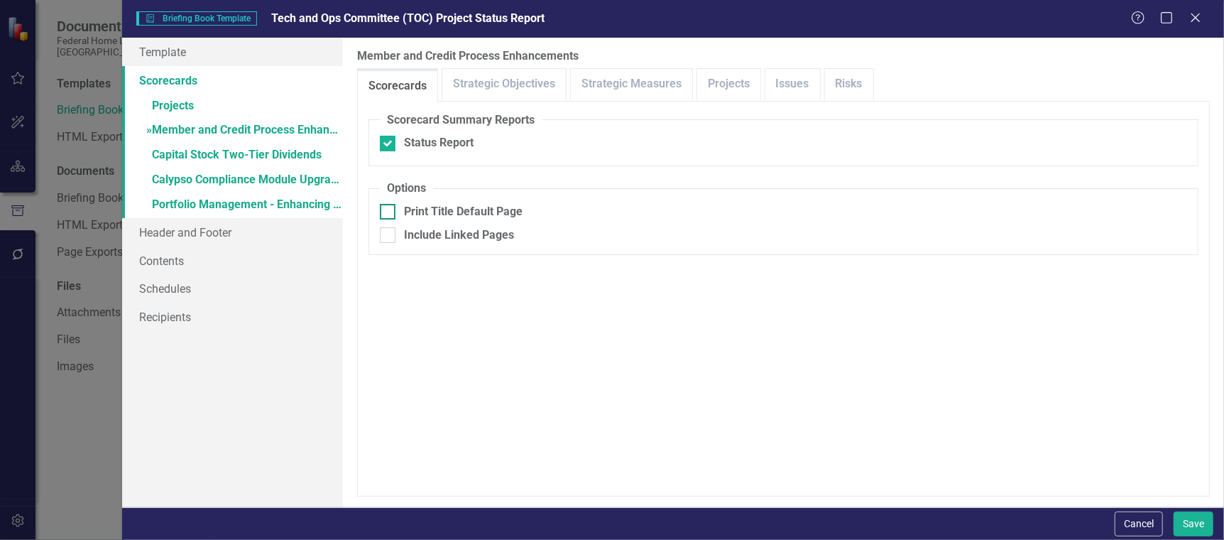
click at [386, 212] on input "Print Title Default Page" at bounding box center [384, 208] width 9 height 9
checkbox input "true"
click at [388, 234] on input "Include Linked Pages" at bounding box center [384, 231] width 9 height 9
checkbox input "true"
click at [854, 82] on link "Risks" at bounding box center [849, 84] width 48 height 31
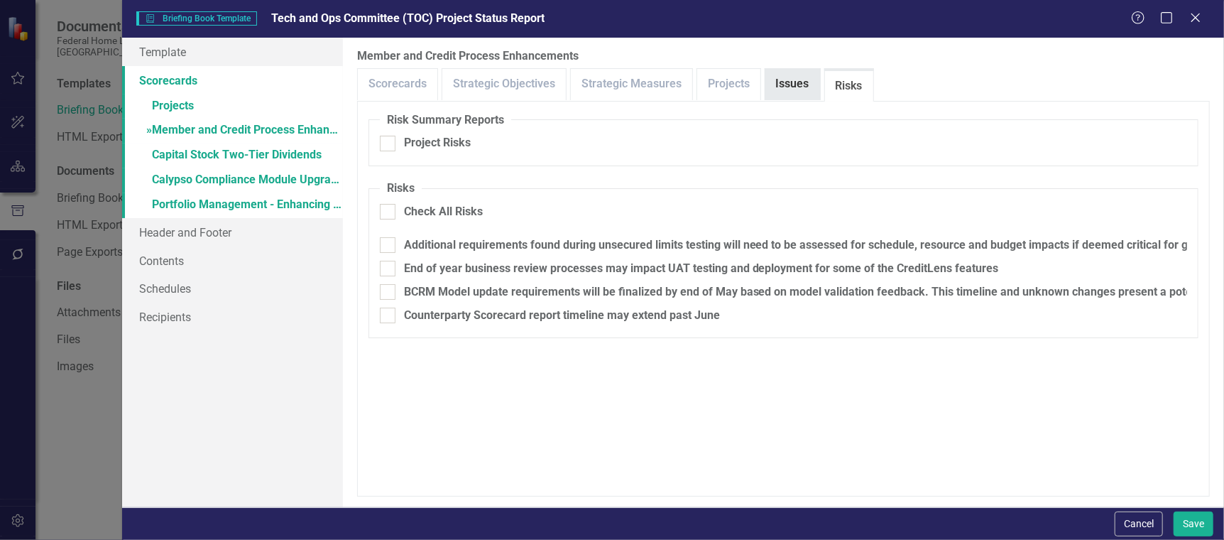
click at [780, 78] on link "Issues" at bounding box center [792, 84] width 55 height 31
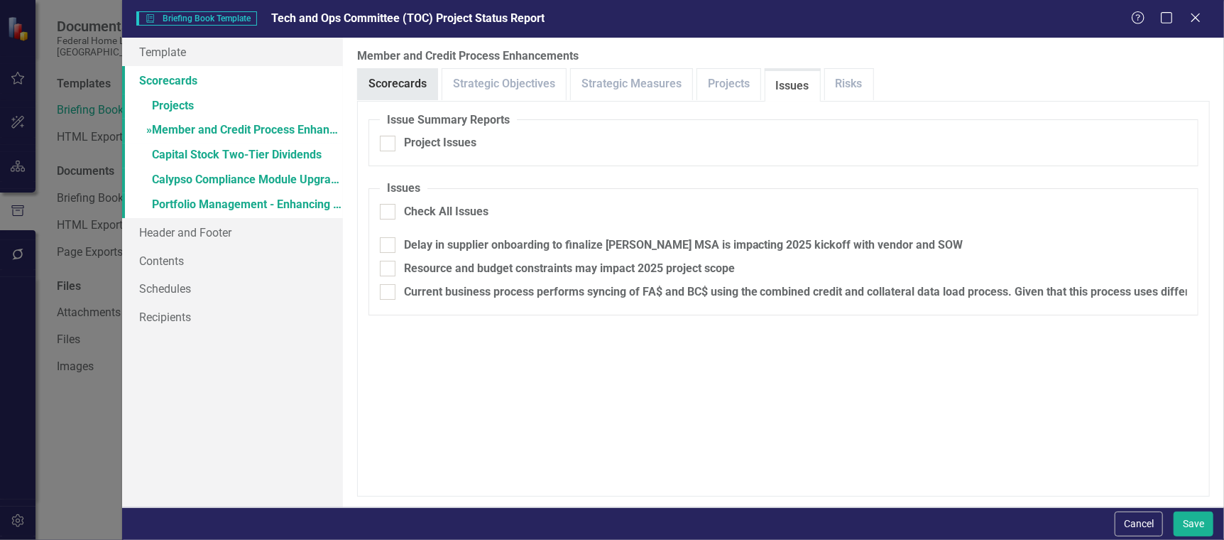
click at [385, 80] on link "Scorecards" at bounding box center [398, 84] width 80 height 31
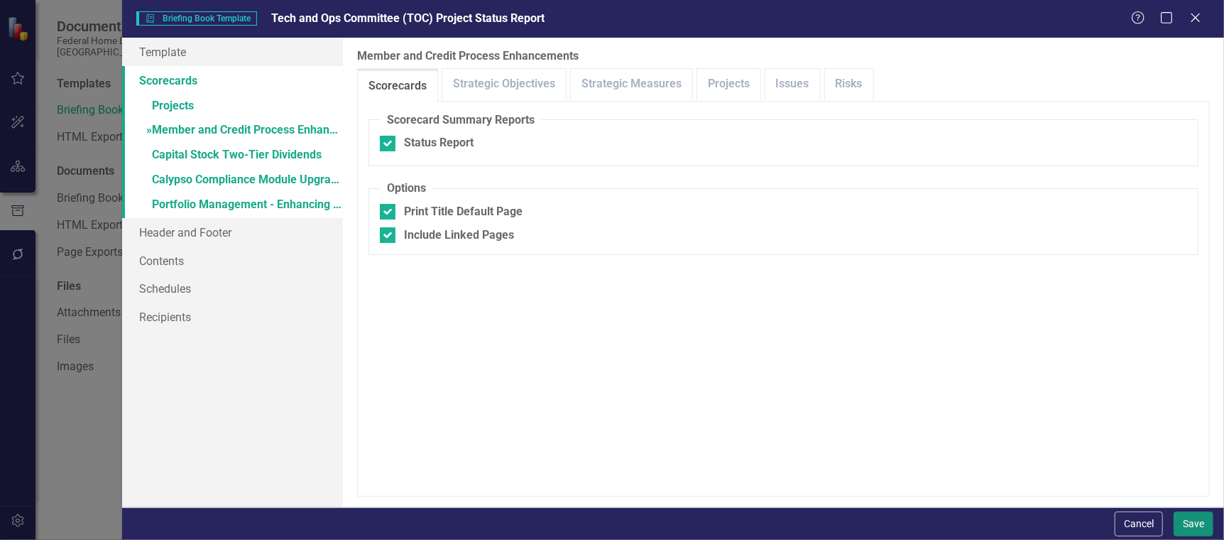
click at [1188, 527] on button "Save" at bounding box center [1193, 523] width 40 height 25
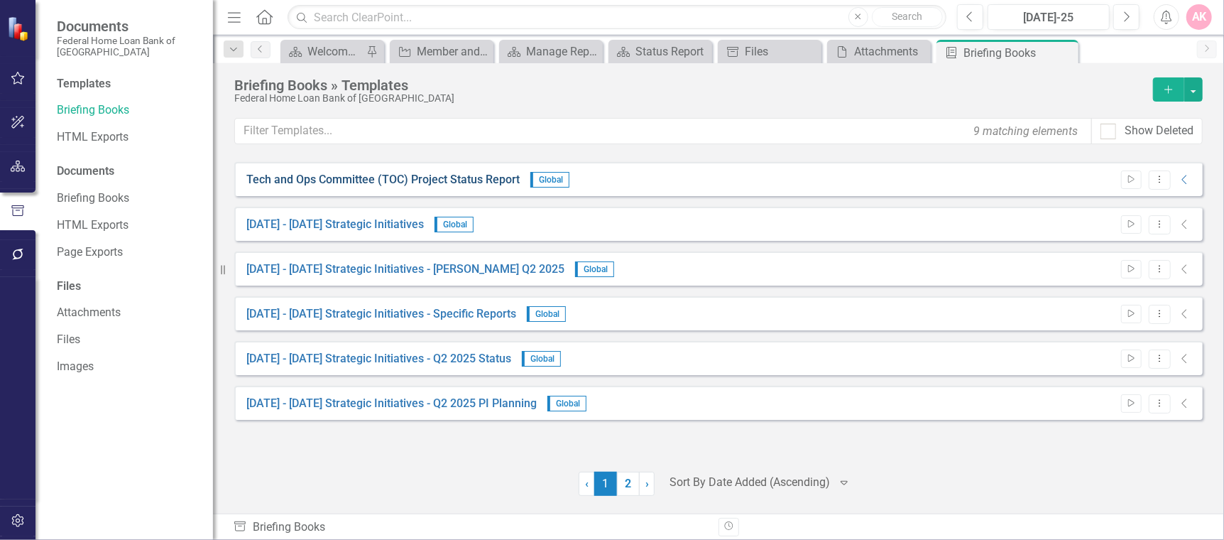
click at [461, 176] on link "Tech and Ops Committee (TOC) Project Status Report" at bounding box center [382, 180] width 273 height 16
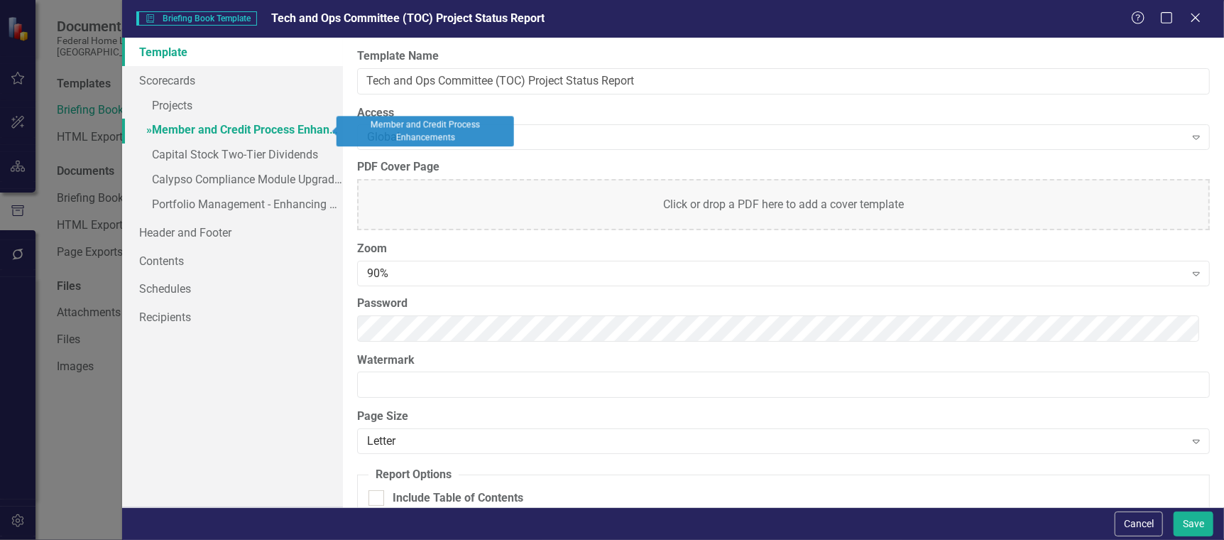
click at [196, 119] on link "» Member and Credit Process Enhancements" at bounding box center [232, 131] width 220 height 25
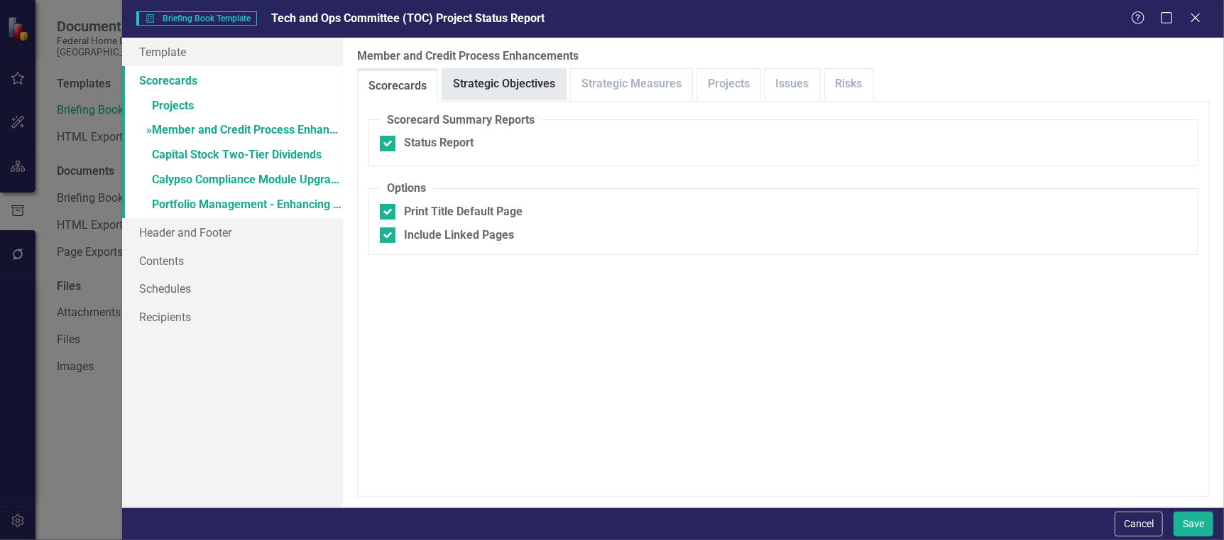
click at [496, 80] on link "Strategic Objectives" at bounding box center [504, 84] width 124 height 31
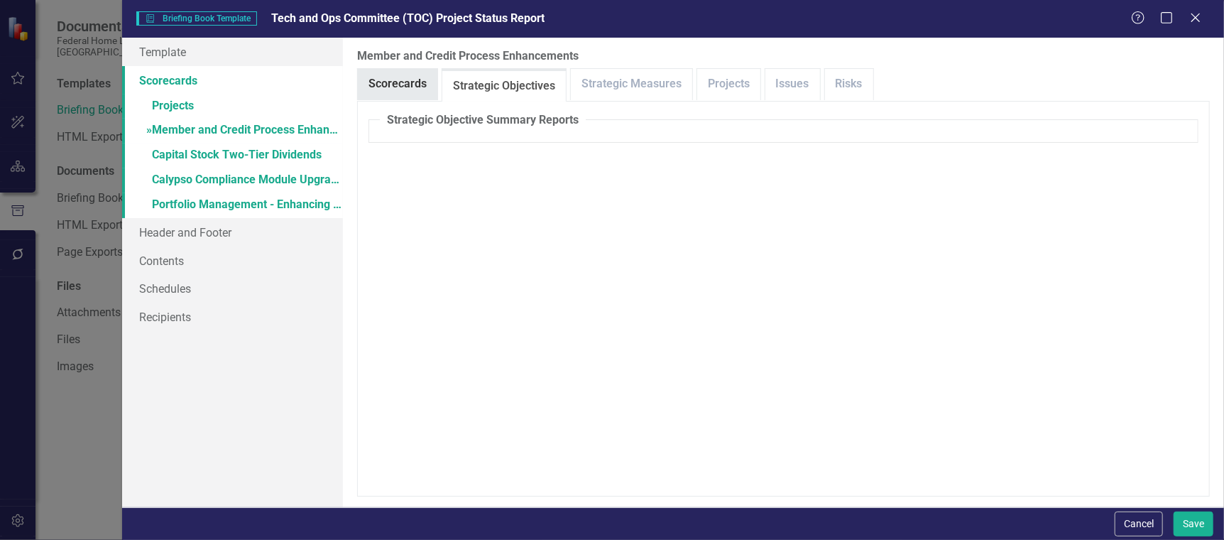
click at [394, 82] on link "Scorecards" at bounding box center [398, 84] width 80 height 31
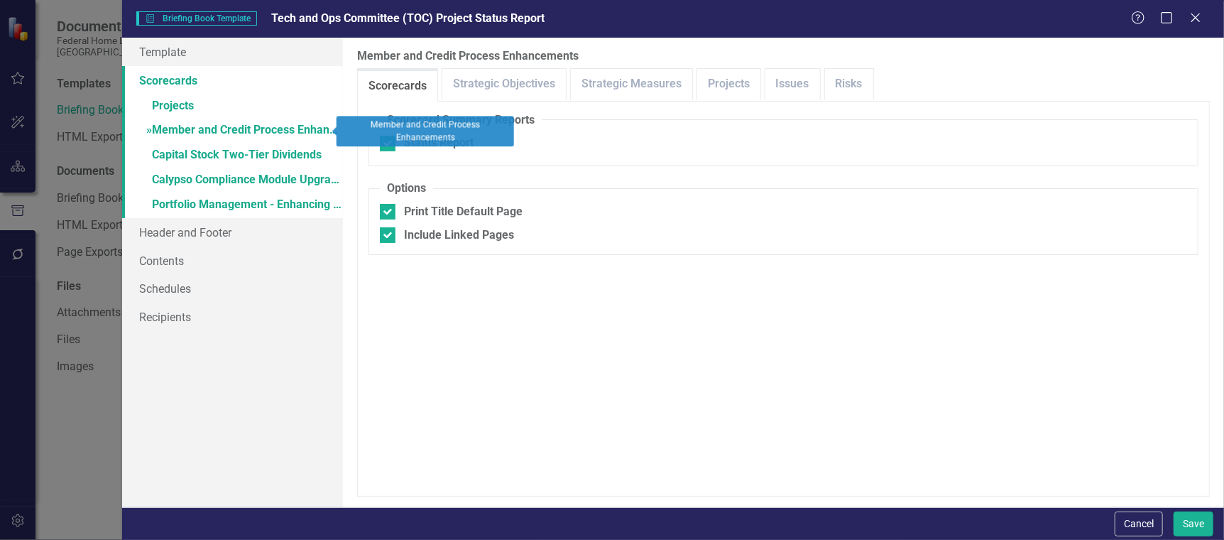
click at [223, 132] on link "» Member and Credit Process Enhancements" at bounding box center [232, 131] width 220 height 25
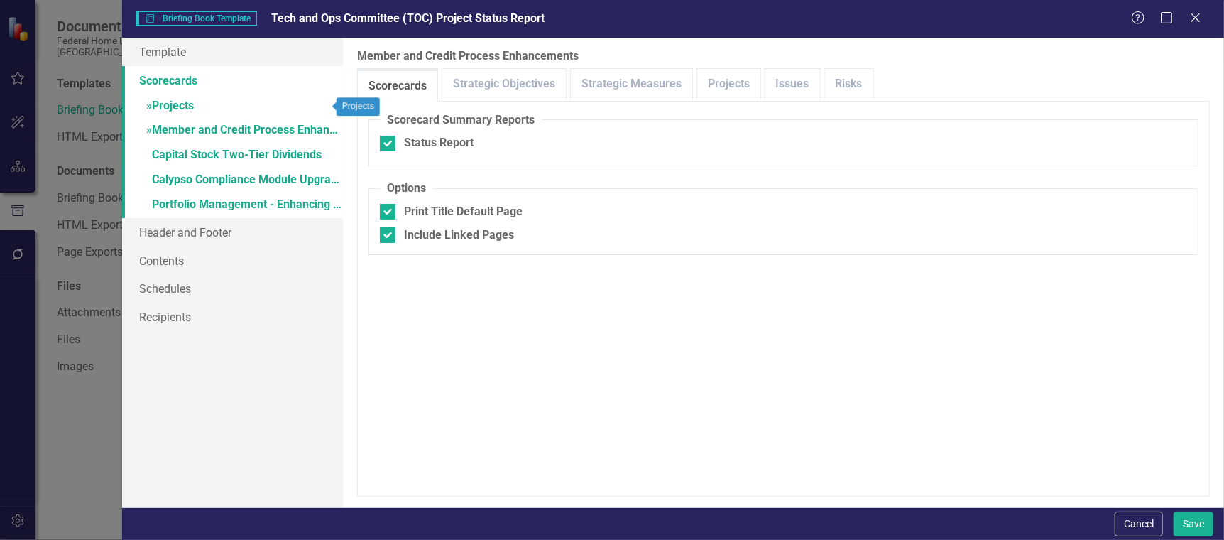
click at [172, 102] on link "» Projects" at bounding box center [232, 106] width 220 height 25
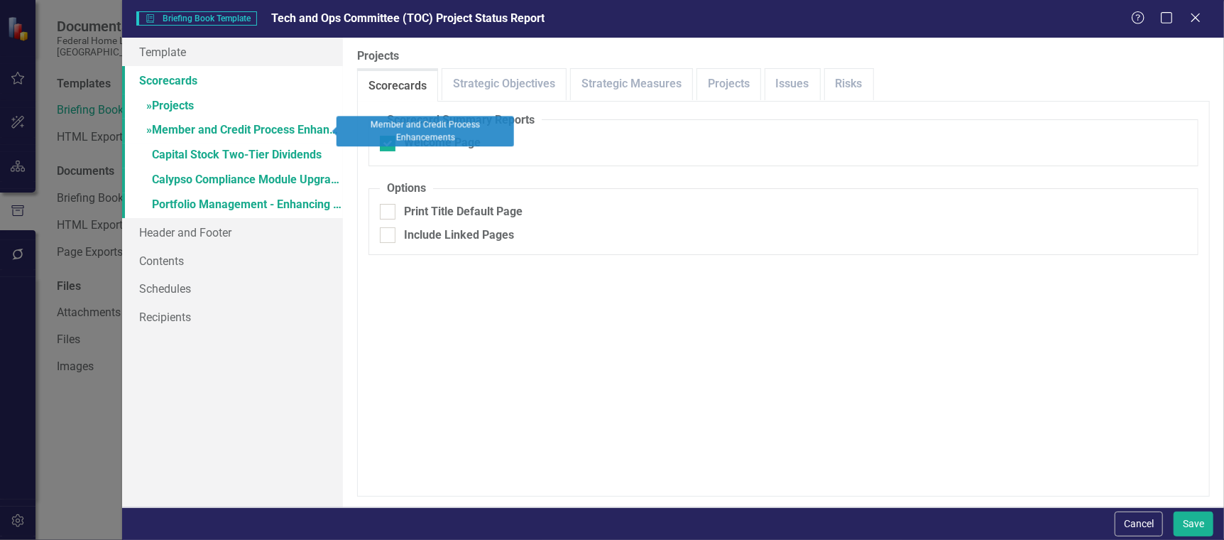
click at [165, 124] on link "» Member and Credit Process Enhancements" at bounding box center [232, 131] width 220 height 25
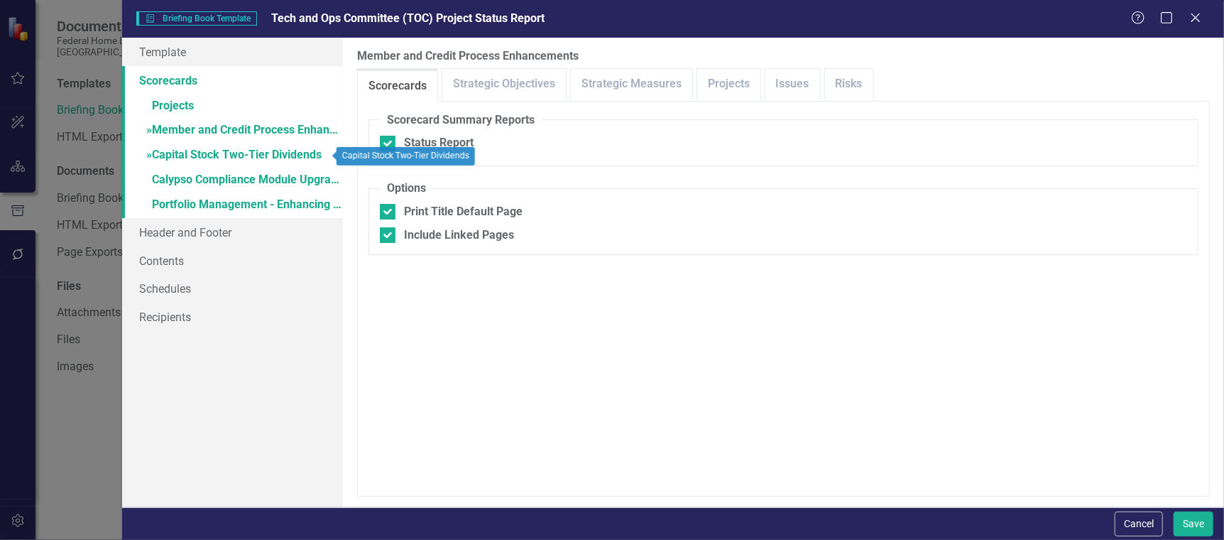
click at [168, 150] on link "» Capital Stock Two-Tier Dividends" at bounding box center [232, 155] width 220 height 25
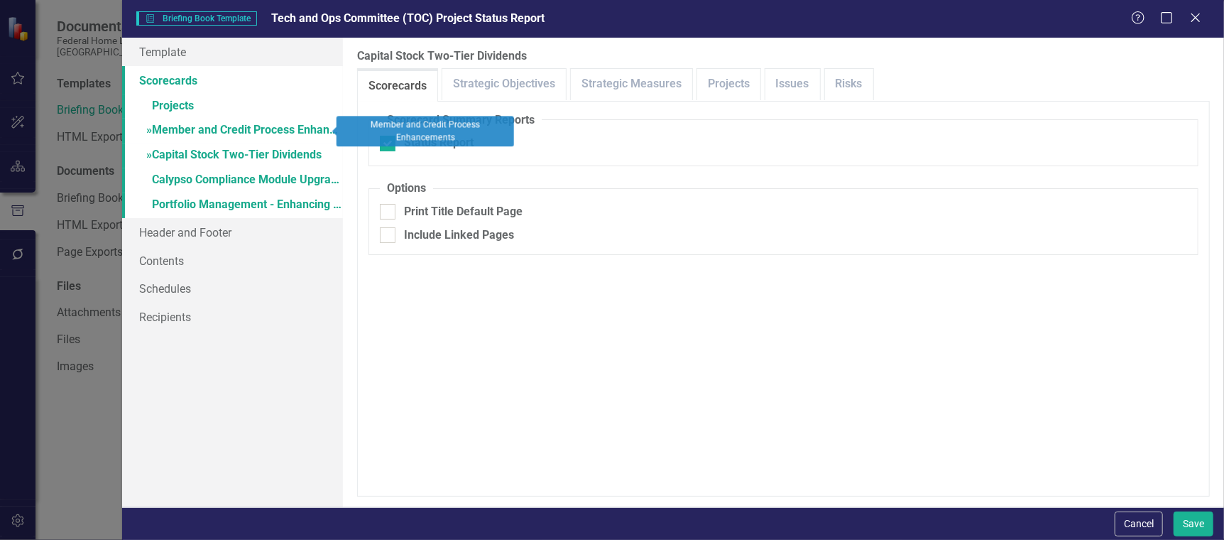
click at [166, 128] on link "» Member and Credit Process Enhancements" at bounding box center [232, 131] width 220 height 25
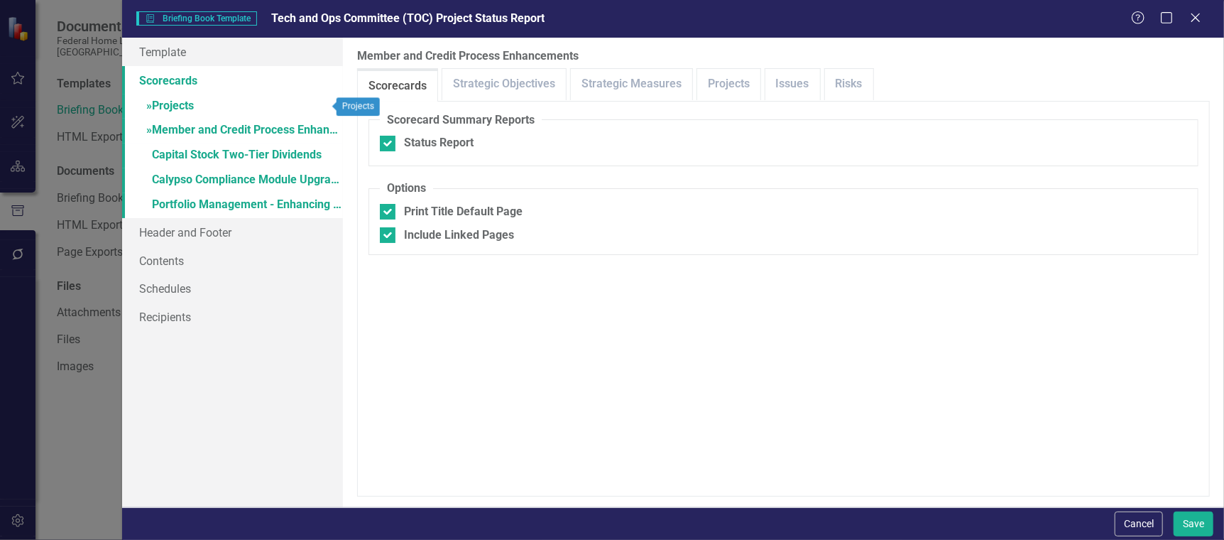
click at [173, 103] on link "» Projects" at bounding box center [232, 106] width 220 height 25
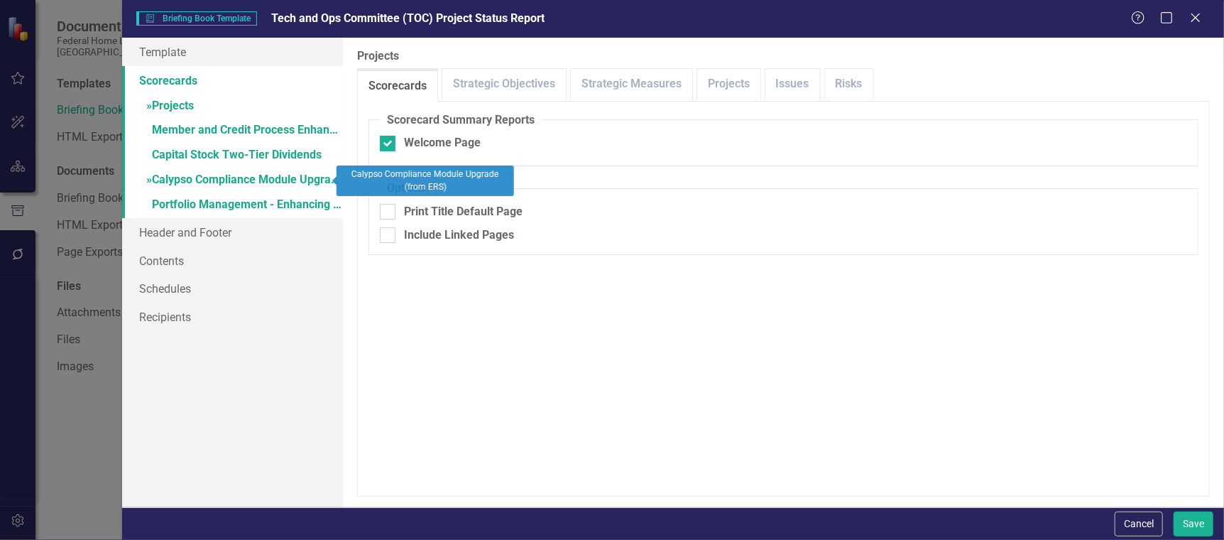
click at [171, 173] on link "» Calypso Compliance Module Upgrade (from ERS)" at bounding box center [232, 180] width 220 height 25
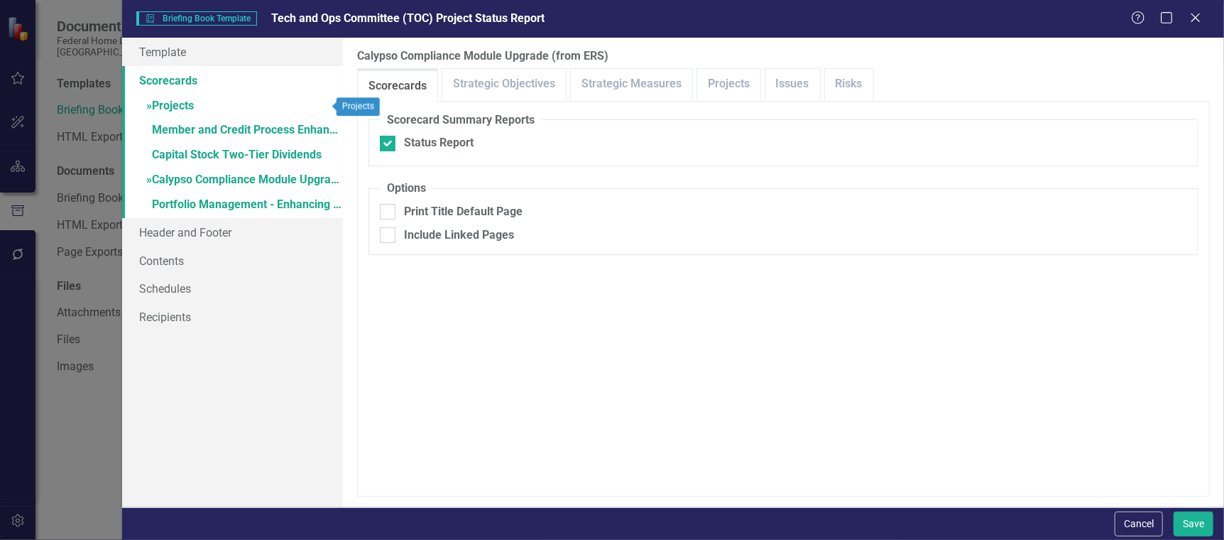
click at [174, 101] on link "» Projects" at bounding box center [232, 106] width 220 height 25
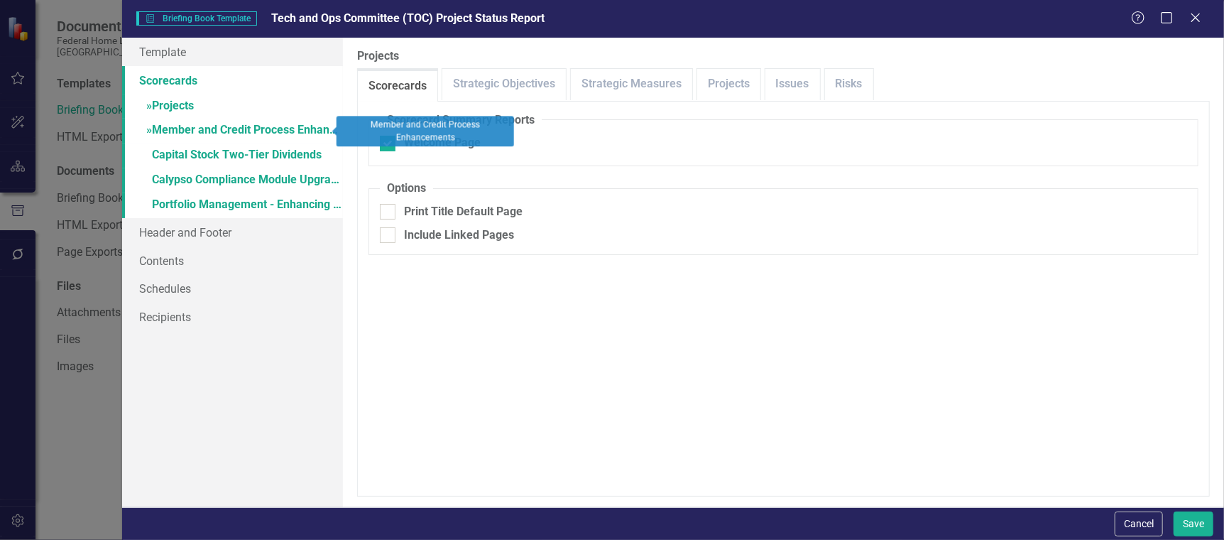
click at [165, 133] on link "» Member and Credit Process Enhancements" at bounding box center [232, 131] width 220 height 25
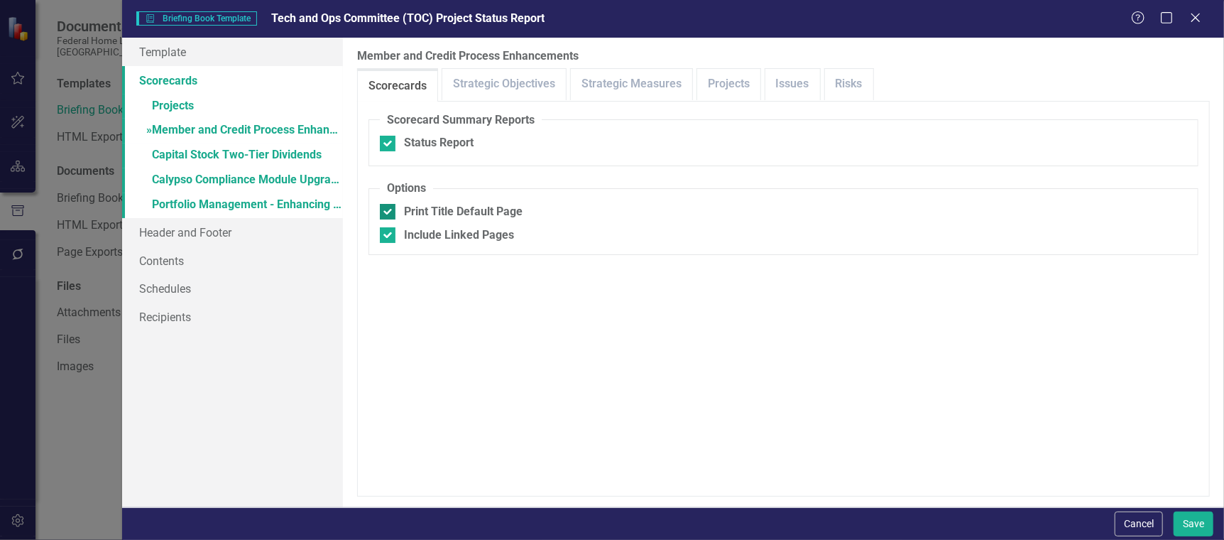
click at [387, 207] on input "Print Title Default Page" at bounding box center [384, 208] width 9 height 9
checkbox input "false"
click at [387, 240] on div at bounding box center [388, 235] width 16 height 16
click at [387, 236] on input "Include Linked Pages" at bounding box center [384, 231] width 9 height 9
checkbox input "false"
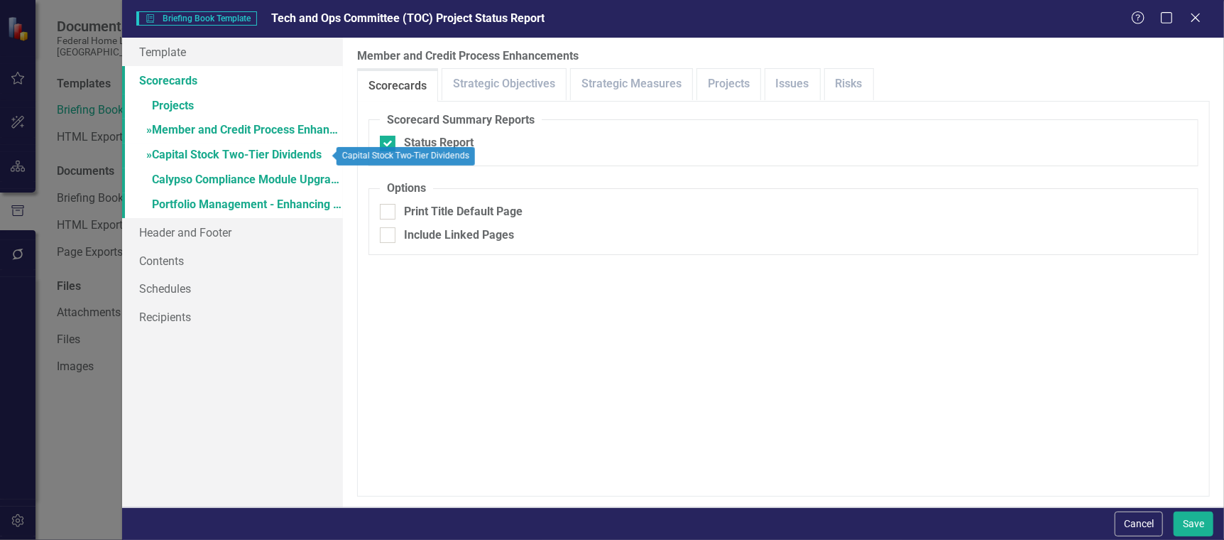
click at [219, 155] on link "» Capital Stock Two-Tier Dividends" at bounding box center [232, 155] width 220 height 25
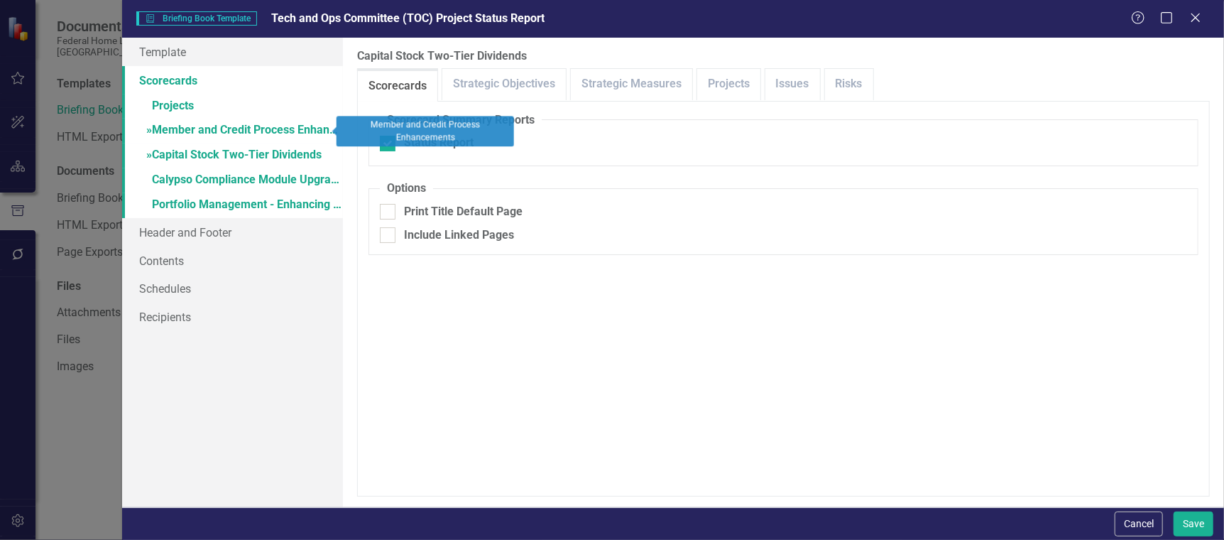
click at [209, 124] on link "» Member and Credit Process Enhancements" at bounding box center [232, 131] width 220 height 25
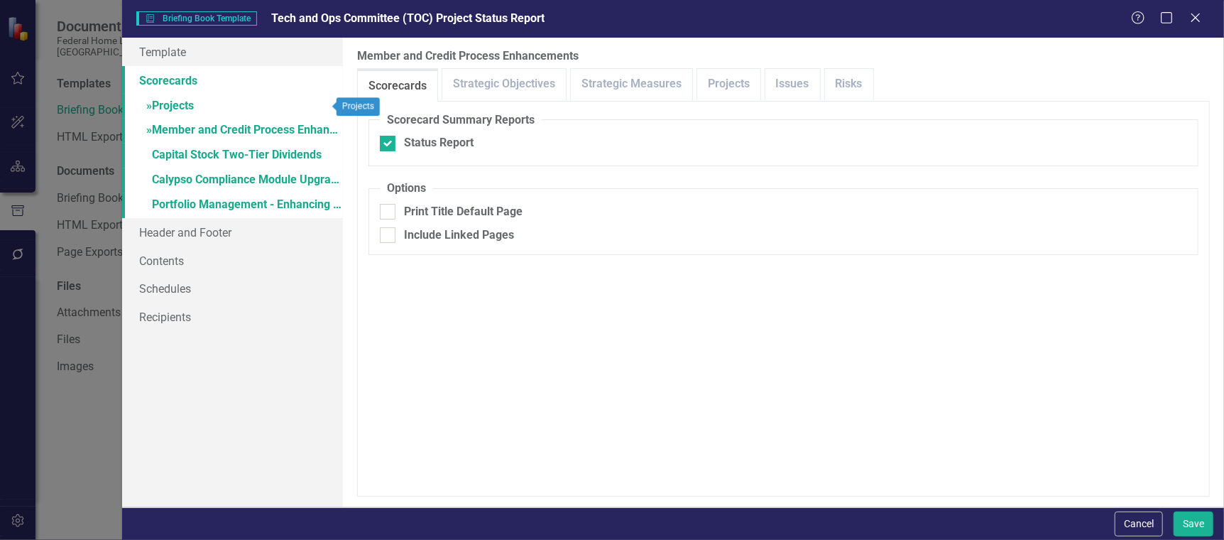
click at [187, 106] on link "» Projects" at bounding box center [232, 106] width 220 height 25
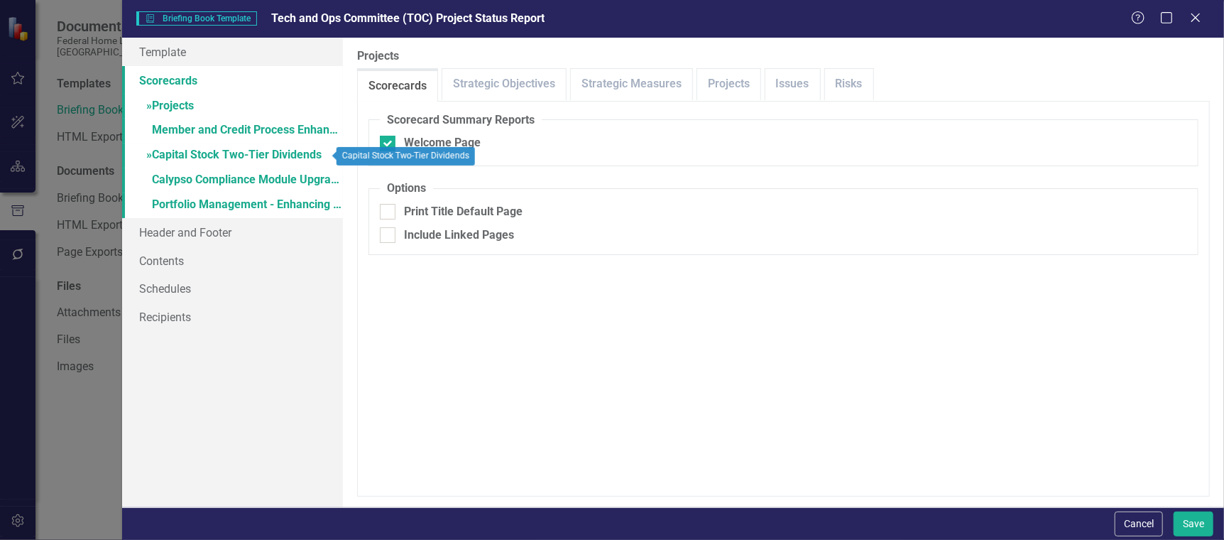
click at [182, 146] on link "» Capital Stock Two-Tier Dividends" at bounding box center [232, 155] width 220 height 25
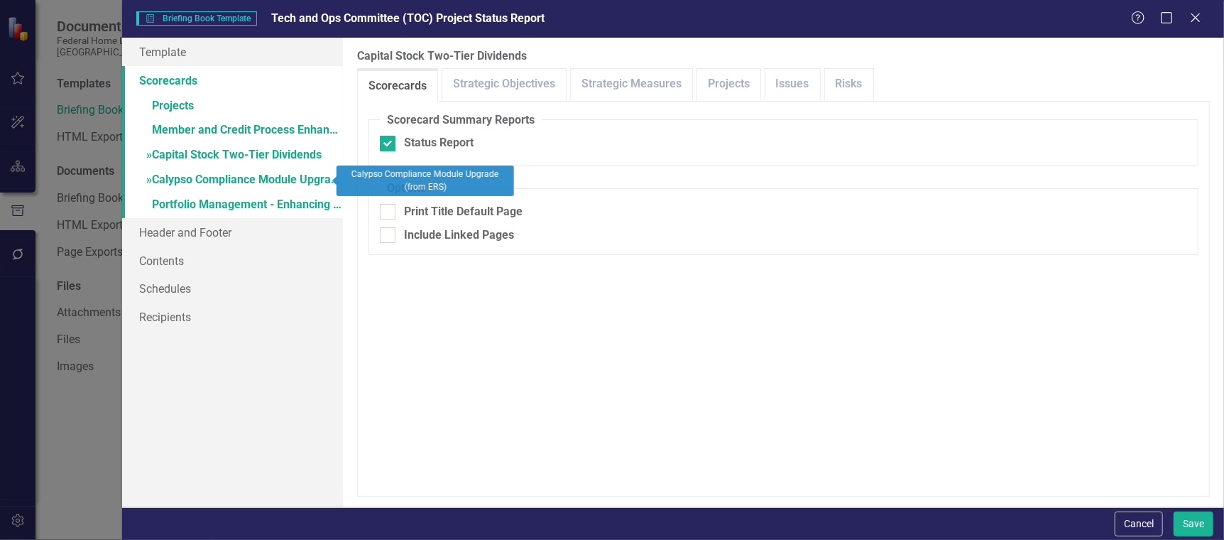
click at [187, 173] on link "» Calypso Compliance Module Upgrade (from ERS)" at bounding box center [232, 180] width 220 height 25
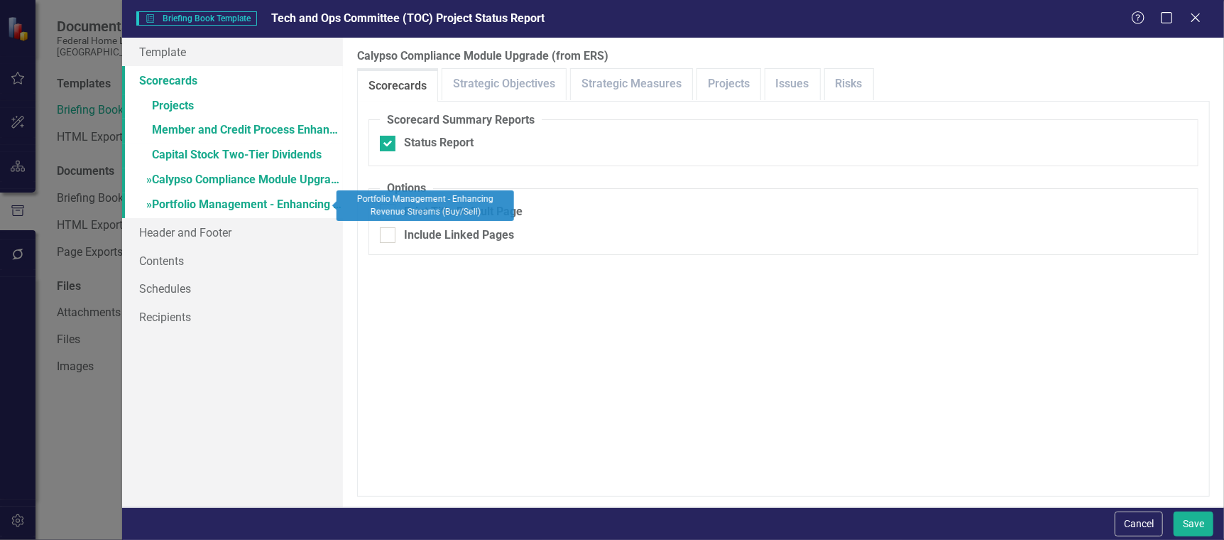
click at [185, 202] on link "» Portfolio Management - Enhancing Revenue Streams (Buy/Sell)" at bounding box center [232, 205] width 220 height 25
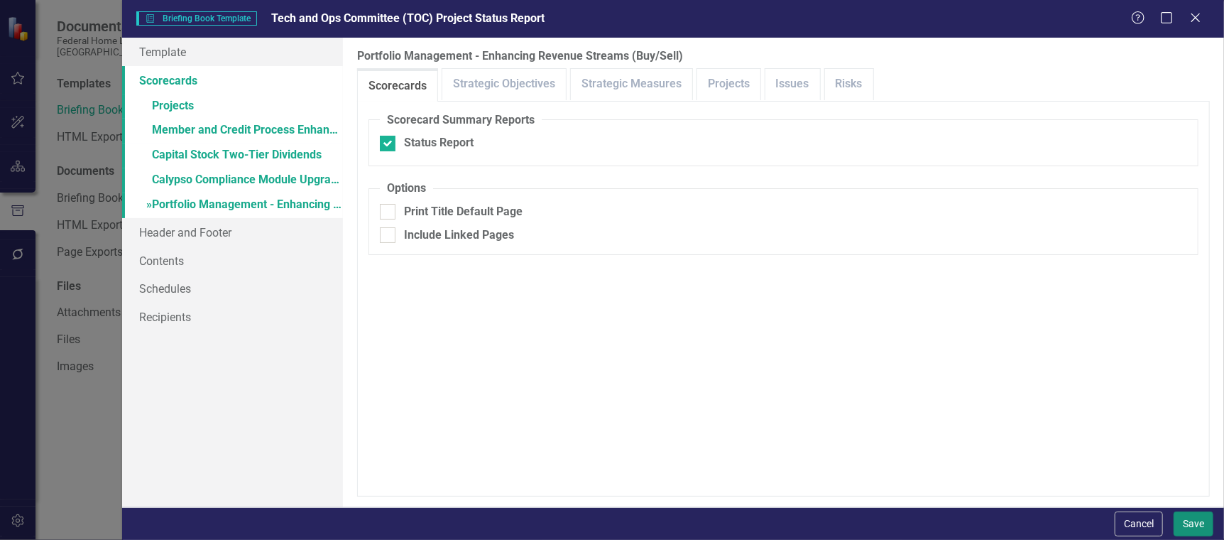
click at [1185, 520] on button "Save" at bounding box center [1193, 523] width 40 height 25
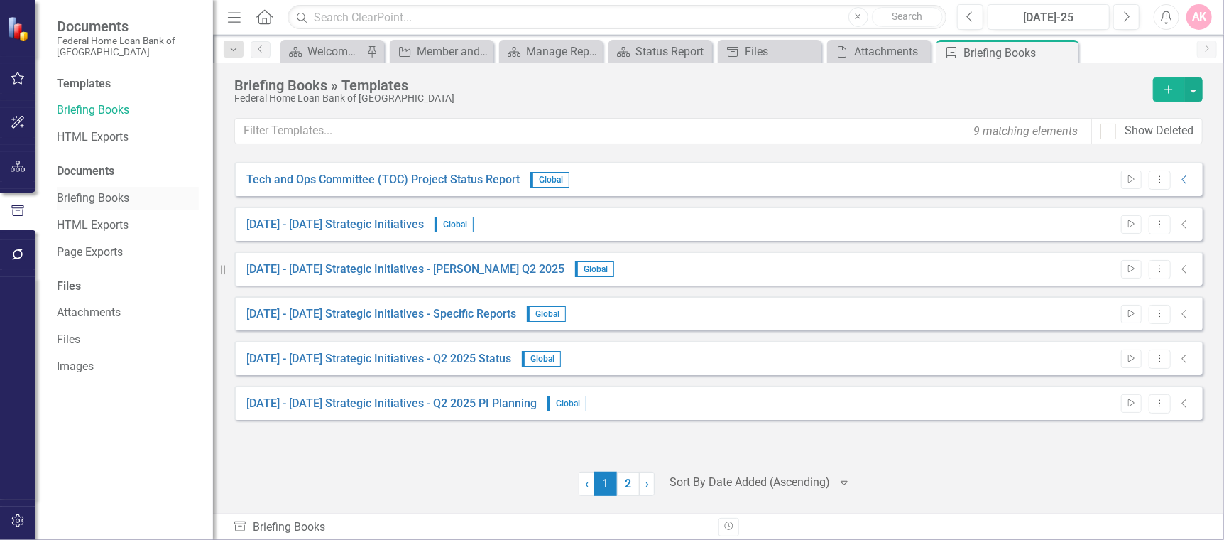
click at [77, 195] on link "Briefing Books" at bounding box center [128, 198] width 142 height 16
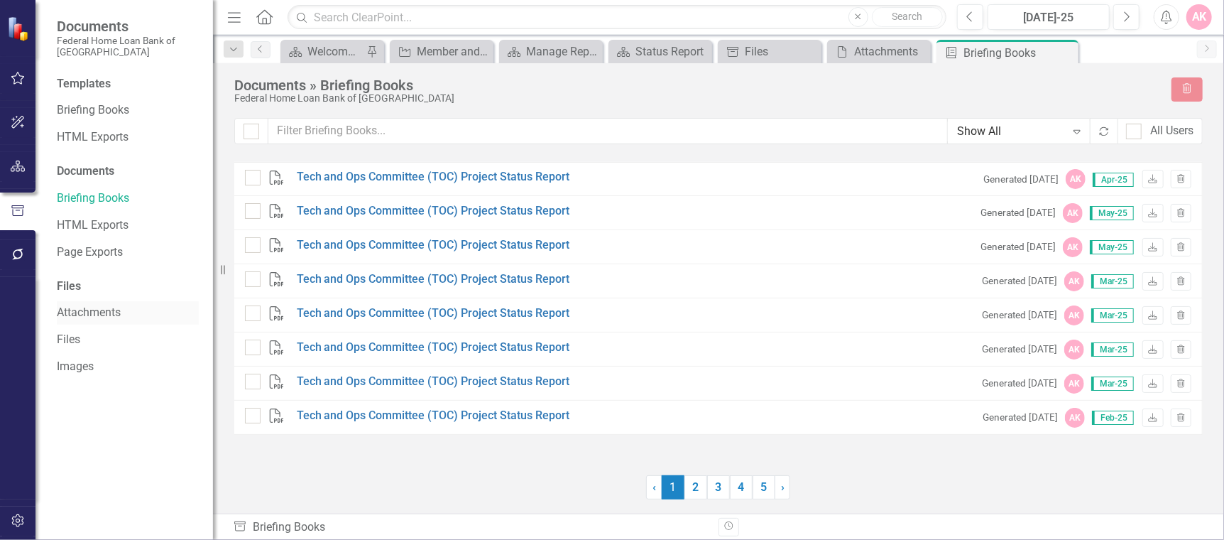
click at [81, 314] on link "Attachments" at bounding box center [128, 313] width 142 height 16
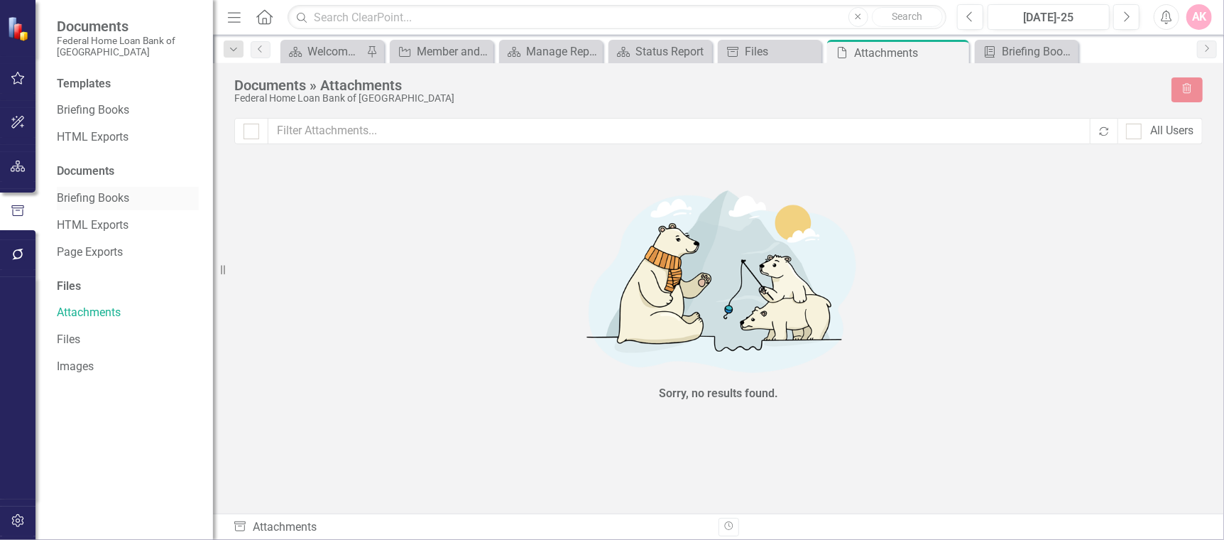
click at [81, 191] on link "Briefing Books" at bounding box center [128, 198] width 142 height 16
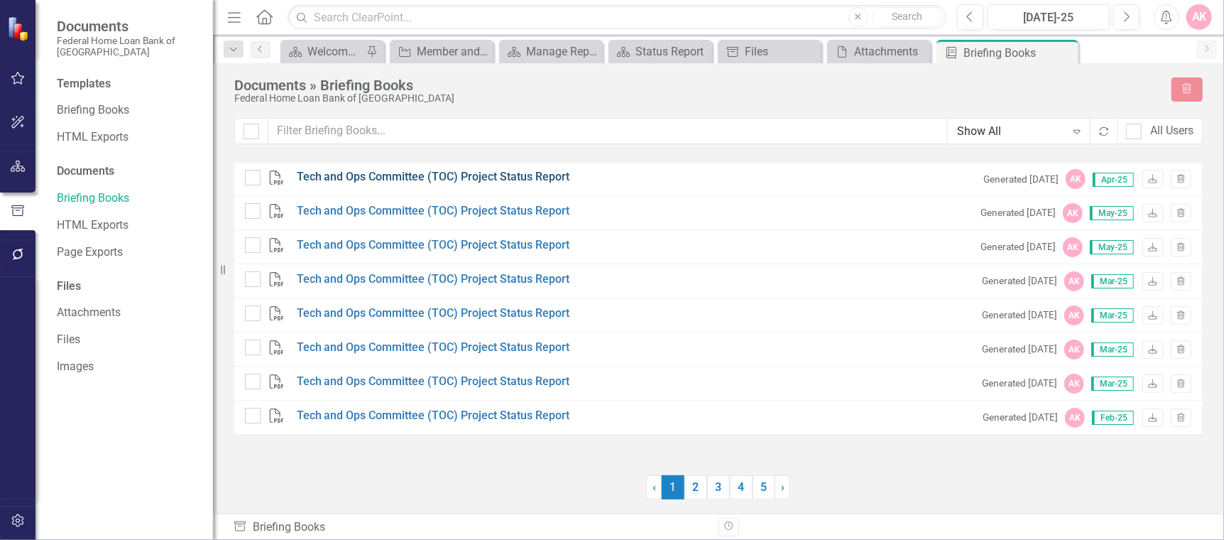
click at [480, 176] on link "Tech and Ops Committee (TOC) Project Status Report" at bounding box center [433, 177] width 273 height 16
click at [77, 110] on link "Briefing Books" at bounding box center [128, 110] width 142 height 16
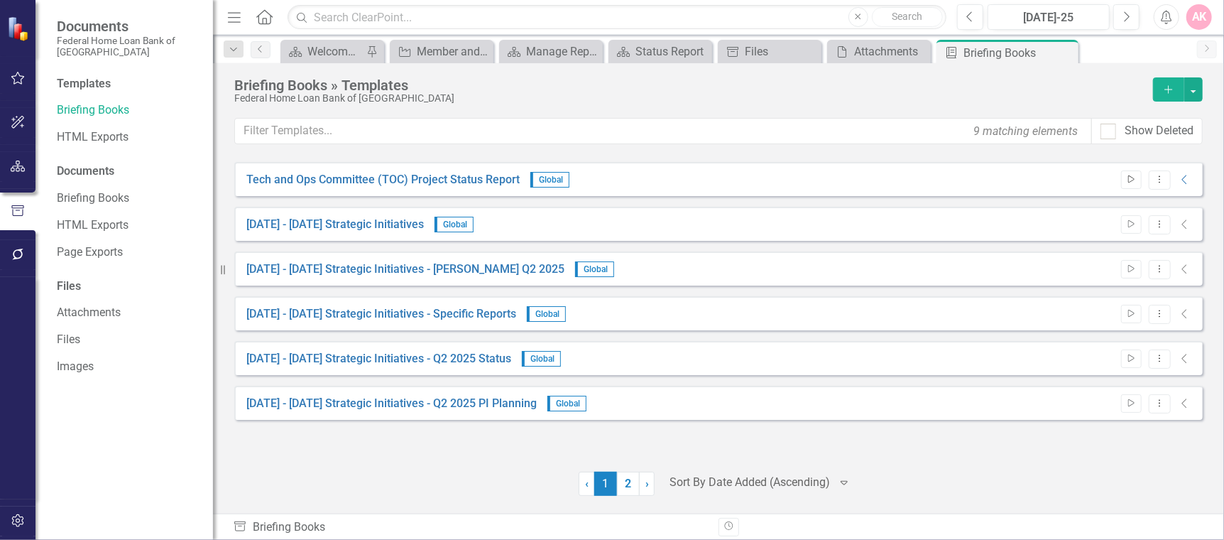
click at [1130, 180] on icon "Start" at bounding box center [1131, 179] width 11 height 9
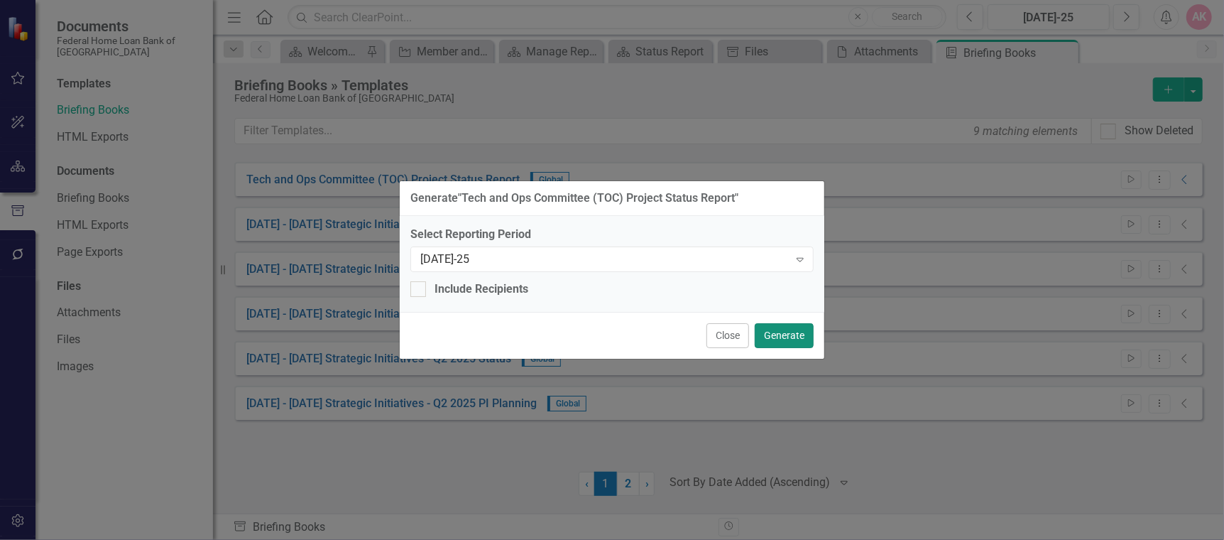
click at [787, 334] on button "Generate" at bounding box center [784, 335] width 59 height 25
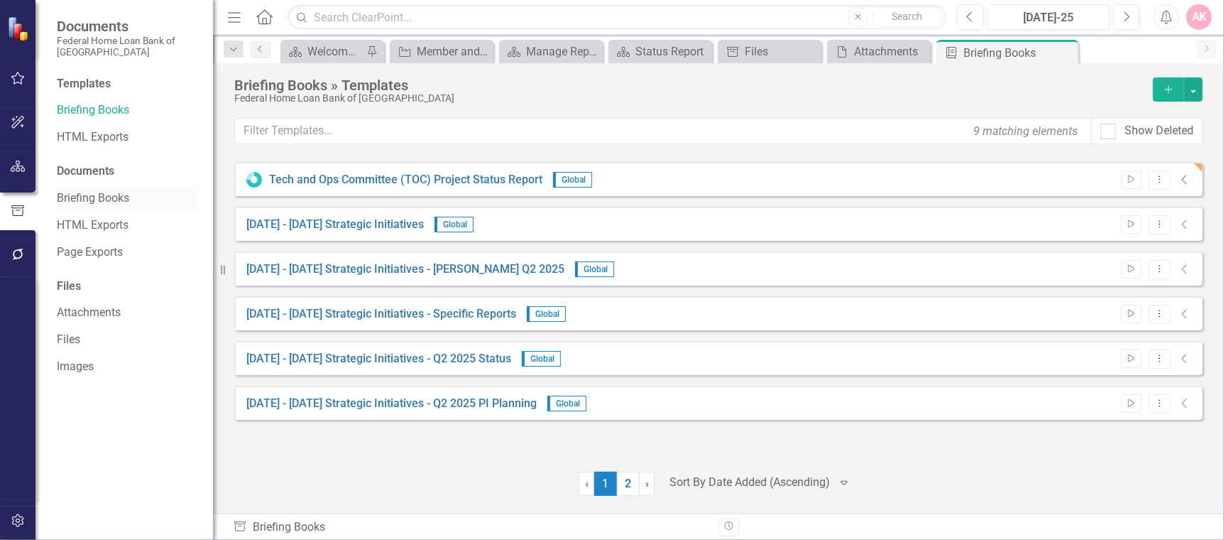
click at [71, 195] on link "Briefing Books" at bounding box center [128, 198] width 142 height 16
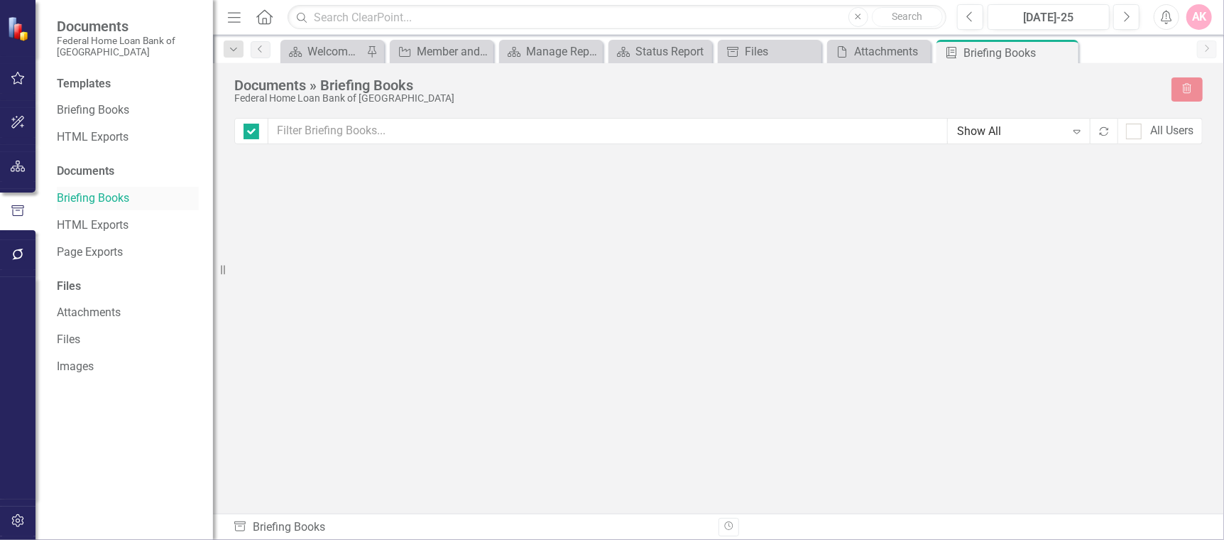
checkbox input "false"
